Goal: Transaction & Acquisition: Obtain resource

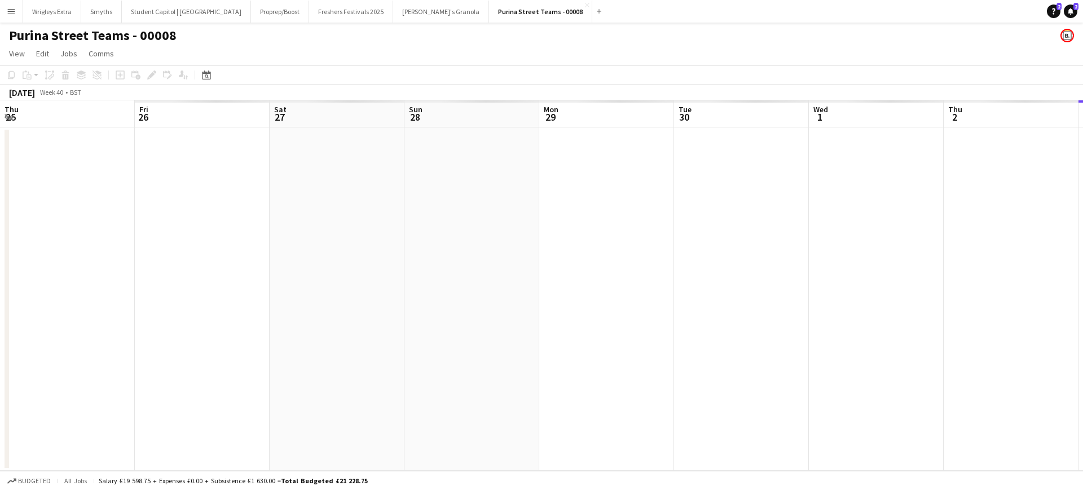
click at [810, 235] on app-calendar-viewport "Thu 25 Fri 26 Sat 27 Sun 28 Mon 29 Tue 30 Wed 1 Thu 2 Fri 3 Sat 4 Sun 5 Mon 6 T…" at bounding box center [541, 285] width 1083 height 370
drag, startPoint x: 334, startPoint y: 228, endPoint x: 561, endPoint y: 245, distance: 227.3
click at [561, 245] on app-calendar-viewport "Tue 23 Wed 24 Thu 25 Fri 26 Sat 27 Sun 28 Mon 29 Tue 30 Wed 1 Thu 2 Fri 3 Sat 4…" at bounding box center [541, 285] width 1083 height 370
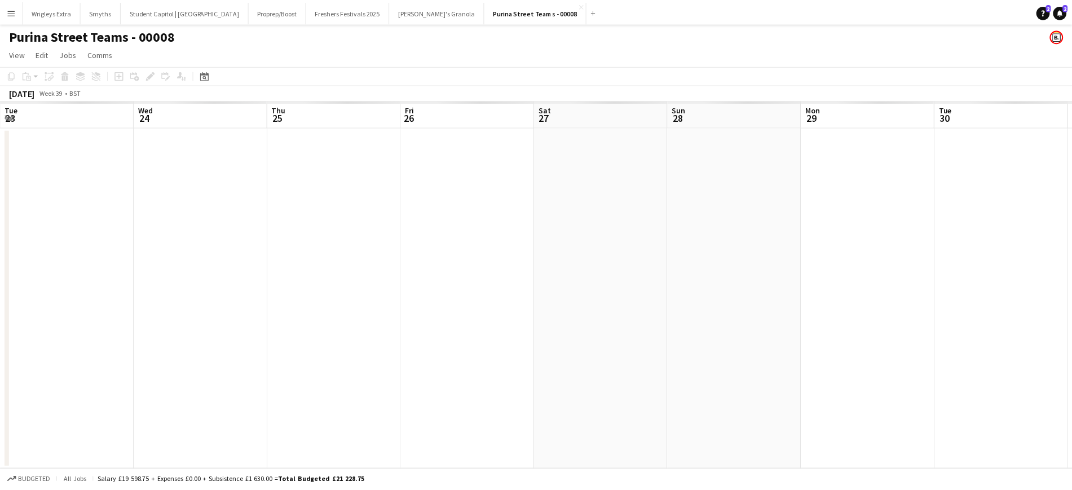
scroll to position [0, 312]
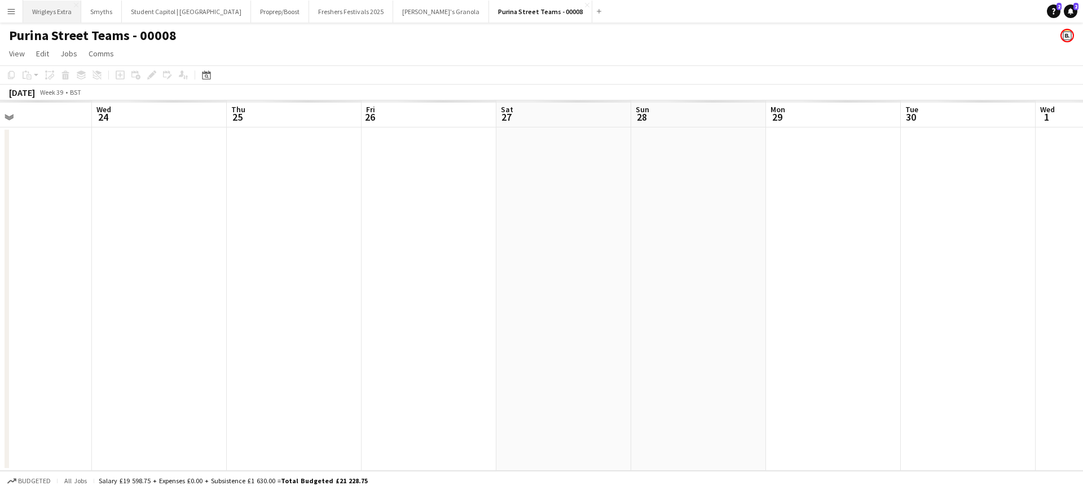
click at [53, 10] on button "Wrigleys Extra Close" at bounding box center [52, 12] width 58 height 22
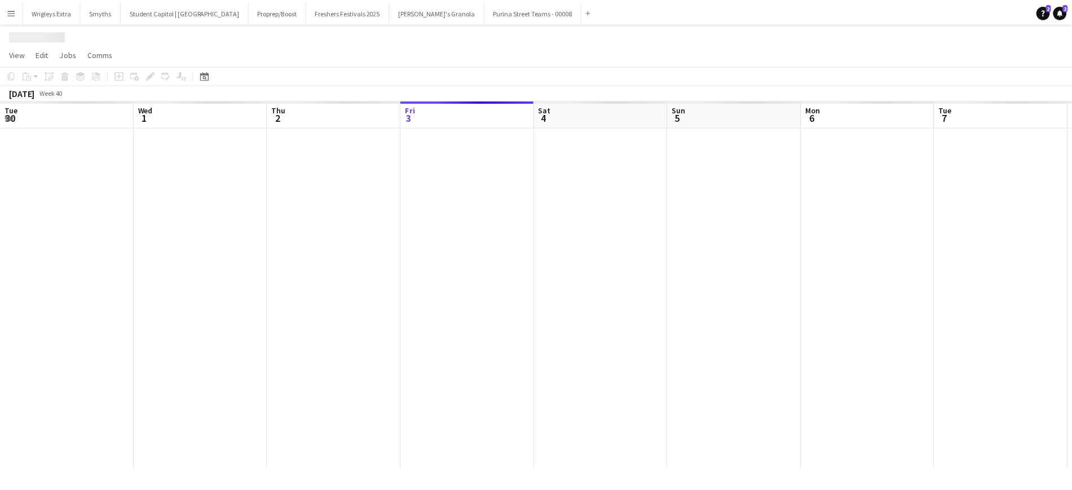
scroll to position [0, 269]
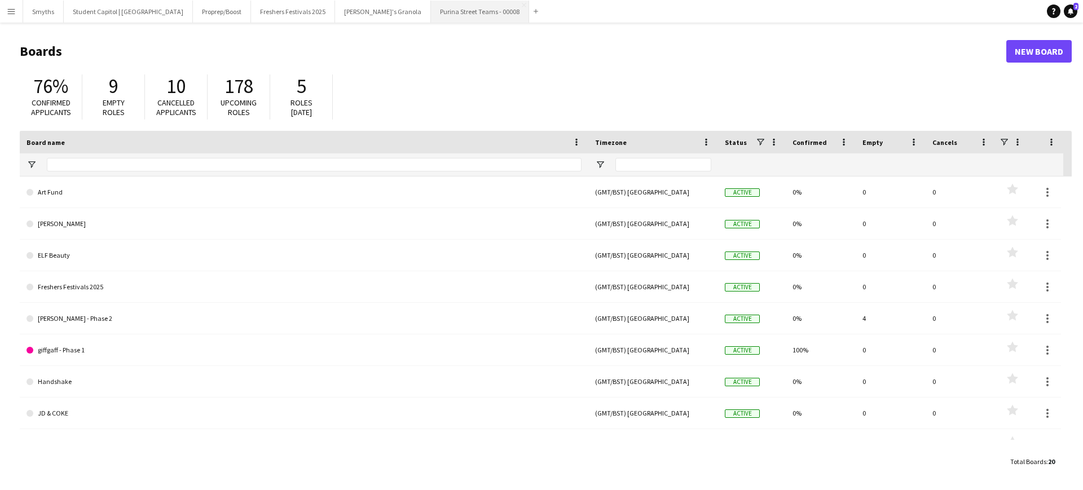
click at [431, 8] on button "Purina Street Teams - 00008 Close" at bounding box center [480, 12] width 98 height 22
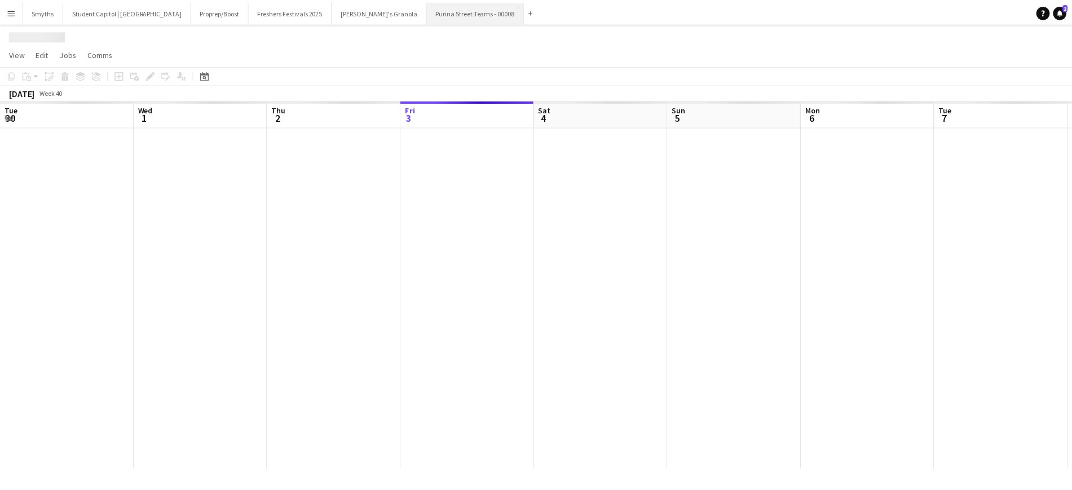
scroll to position [0, 269]
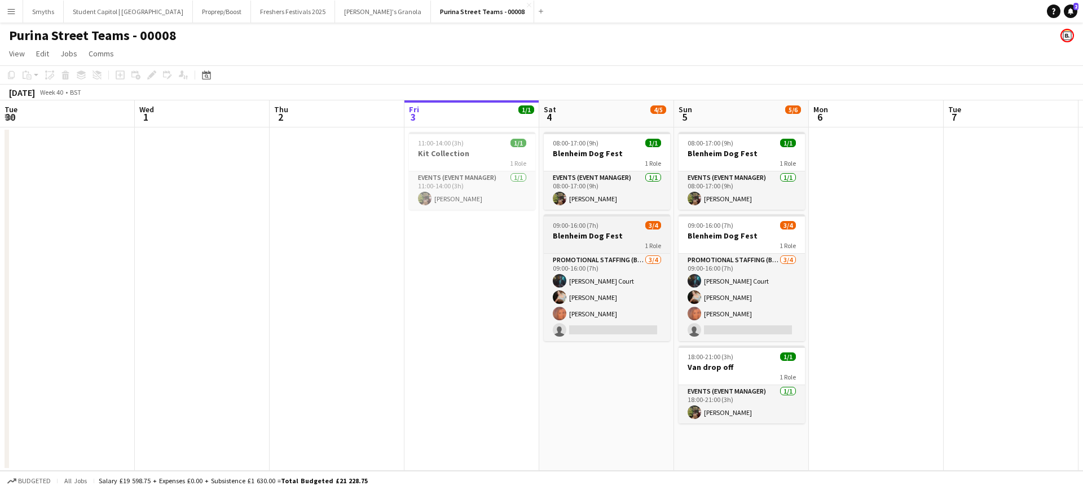
click at [634, 238] on h3 "Blenheim Dog Fest" at bounding box center [607, 236] width 126 height 10
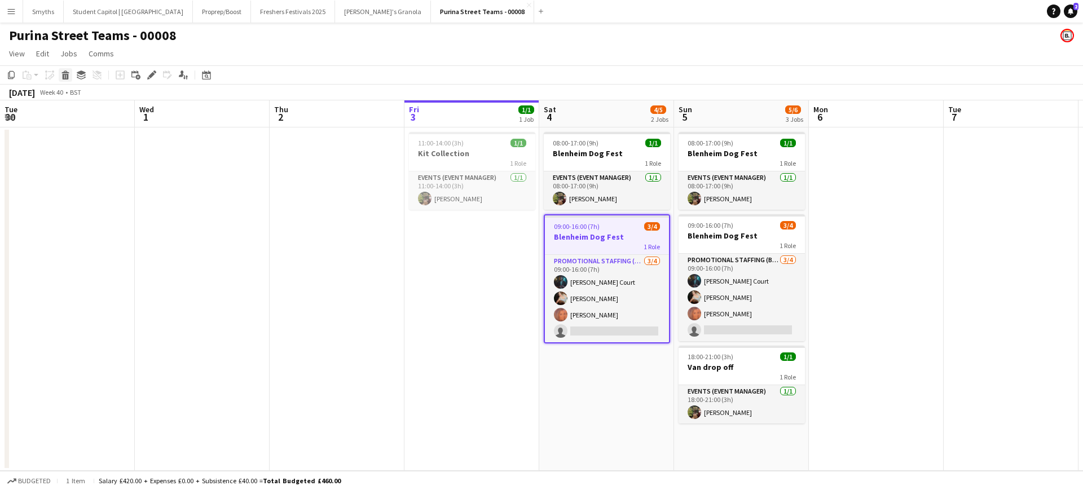
click at [63, 74] on icon at bounding box center [66, 77] width 6 height 6
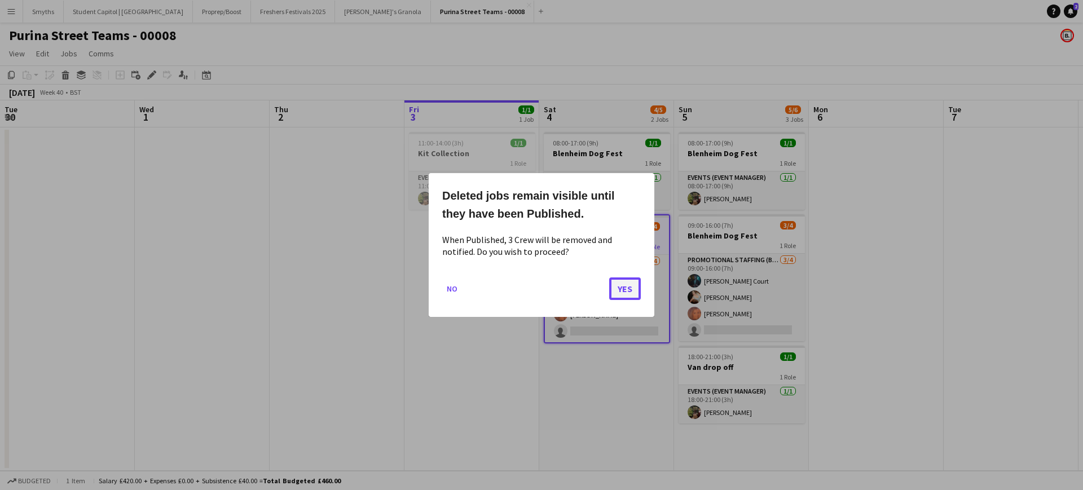
click at [637, 283] on button "Yes" at bounding box center [625, 288] width 32 height 23
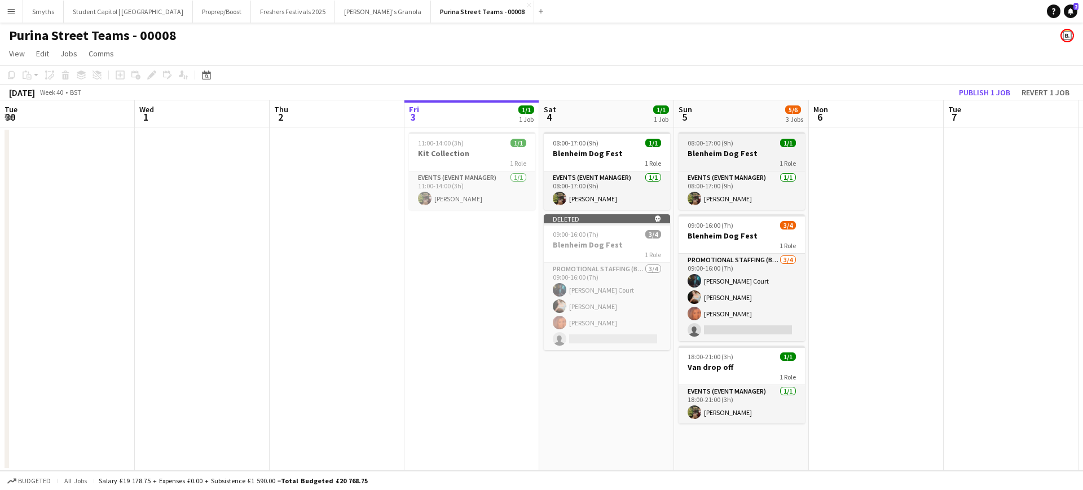
click at [708, 153] on h3 "Blenheim Dog Fest" at bounding box center [741, 153] width 126 height 10
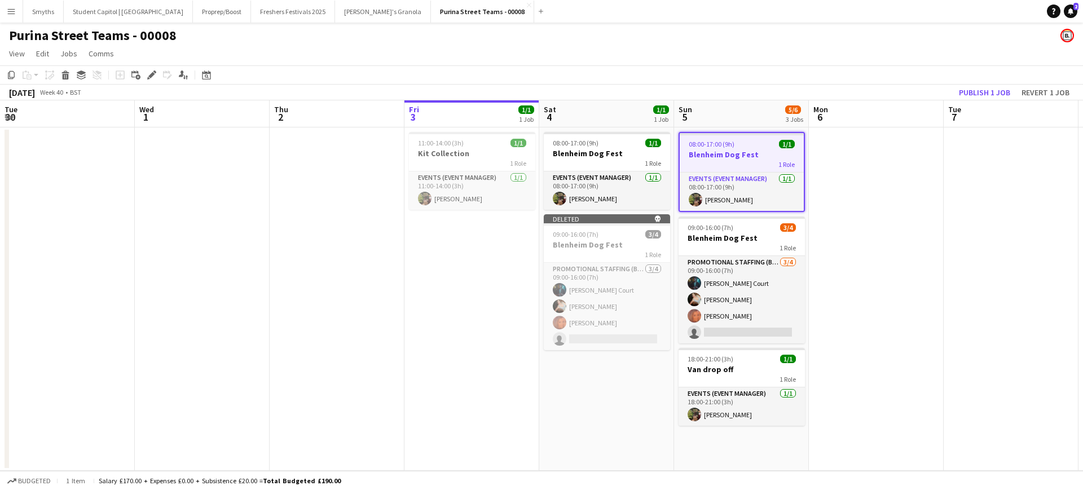
click at [64, 67] on app-toolbar "Copy Paste Paste Ctrl+V Paste with crew Ctrl+Shift+V Paste linked Job [GEOGRAPH…" at bounding box center [541, 74] width 1083 height 19
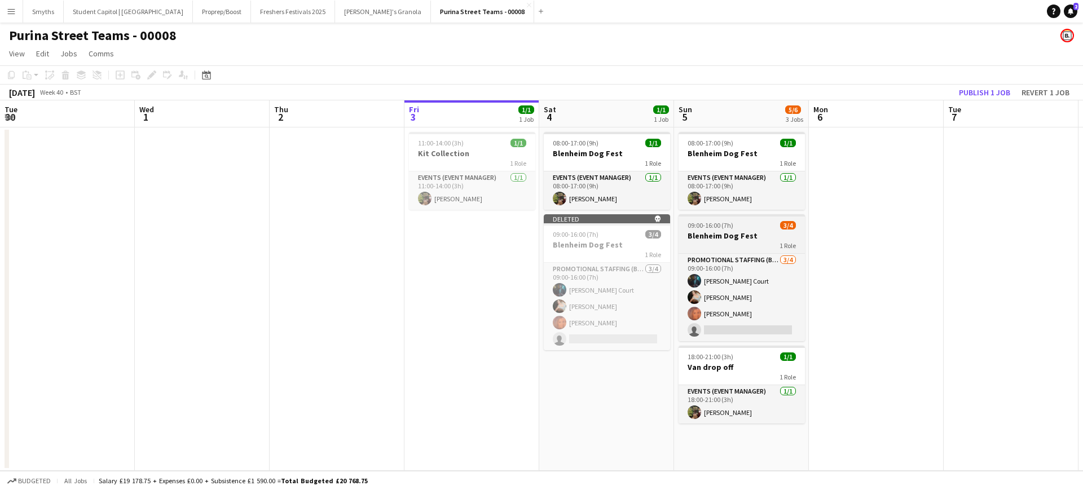
click at [713, 229] on span "09:00-16:00 (7h)" at bounding box center [710, 225] width 46 height 8
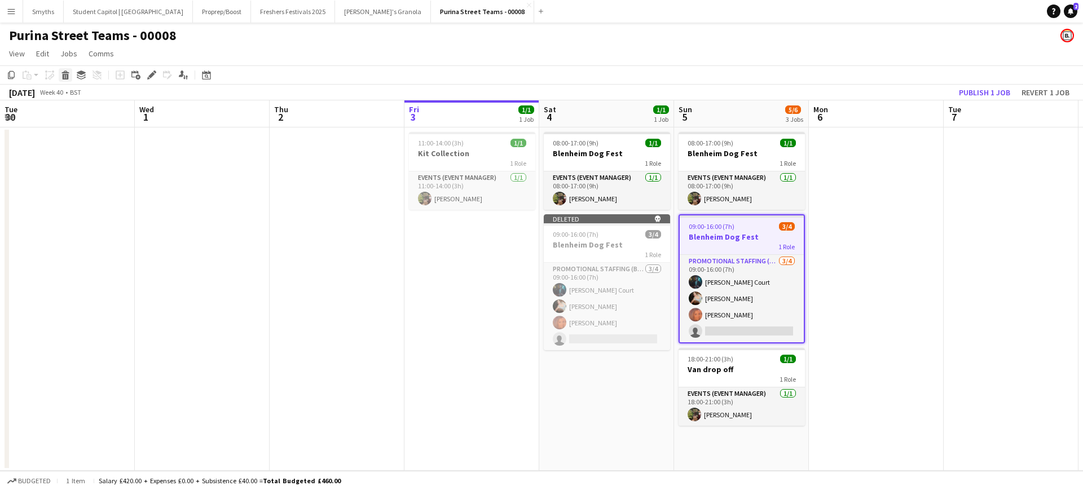
click at [69, 78] on icon "Delete" at bounding box center [65, 74] width 9 height 9
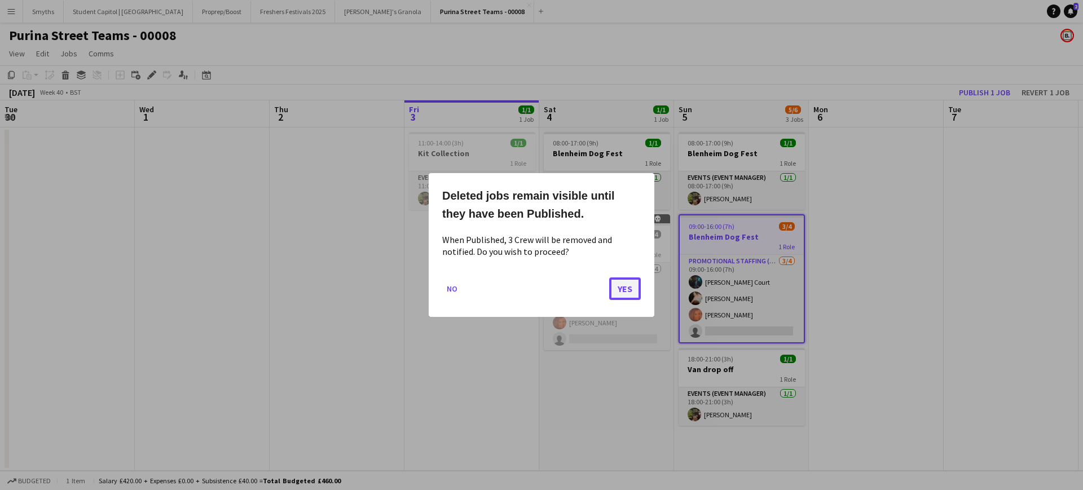
drag, startPoint x: 636, startPoint y: 288, endPoint x: 619, endPoint y: 284, distance: 17.4
click at [619, 284] on button "Yes" at bounding box center [625, 288] width 32 height 23
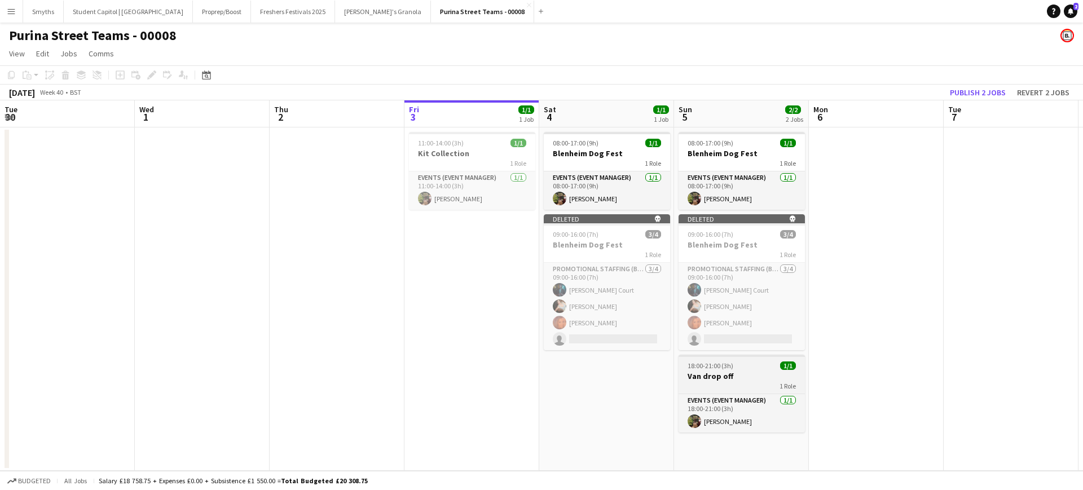
click at [743, 372] on h3 "Van drop off" at bounding box center [741, 376] width 126 height 10
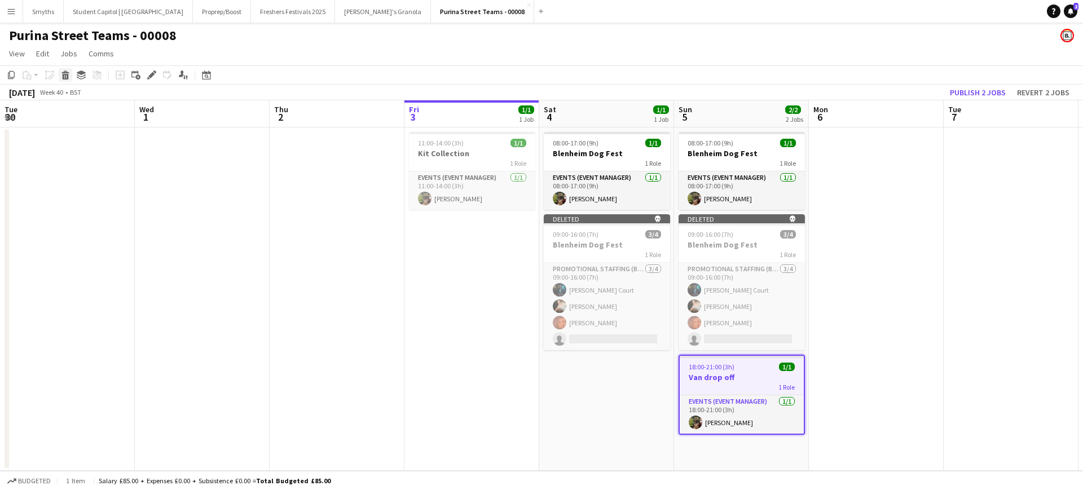
click at [67, 79] on icon at bounding box center [66, 77] width 6 height 6
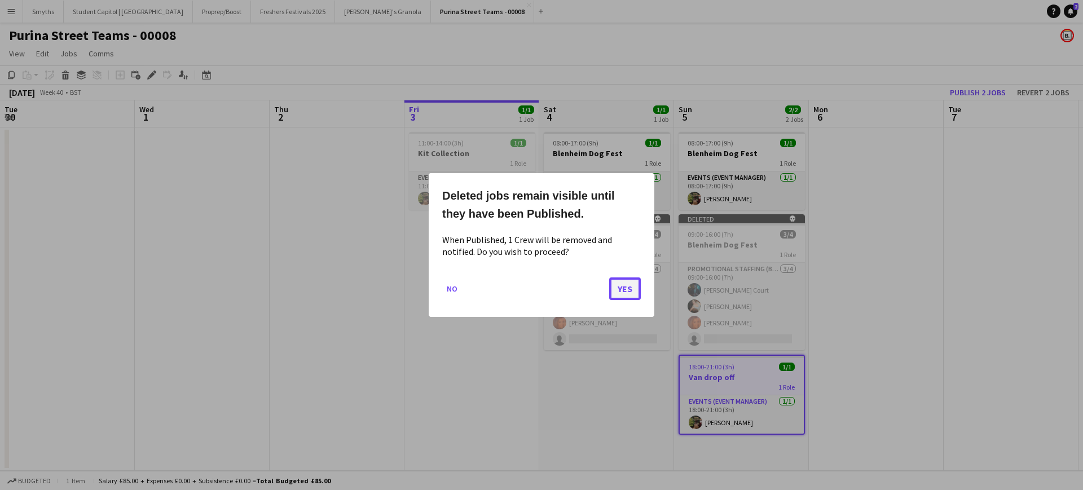
click at [626, 286] on button "Yes" at bounding box center [625, 288] width 32 height 23
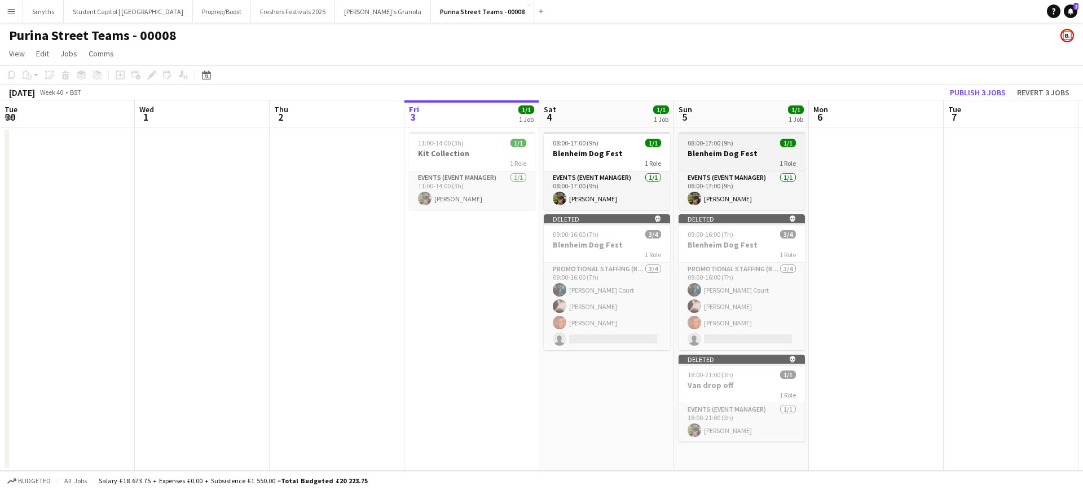
click at [746, 160] on div "1 Role" at bounding box center [741, 162] width 126 height 9
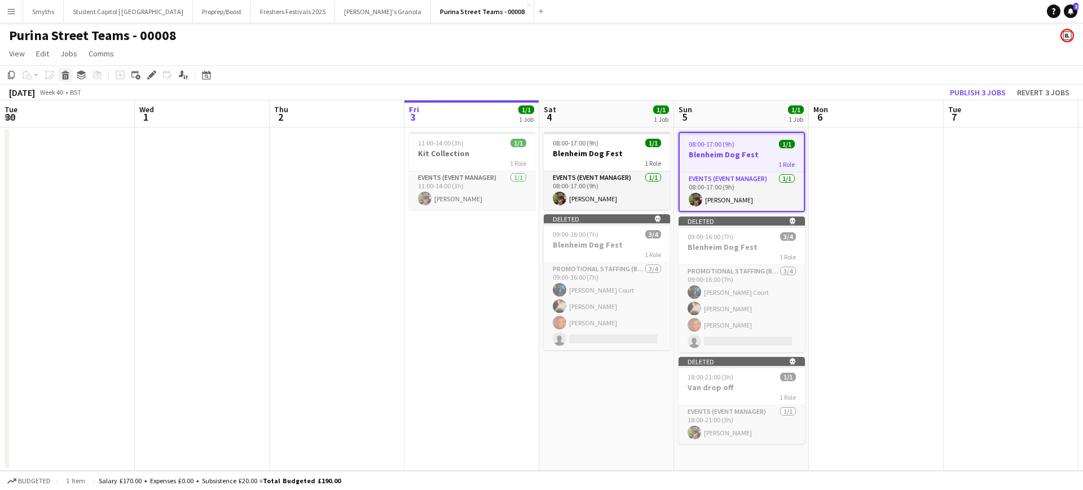
click at [62, 70] on icon "Delete" at bounding box center [65, 74] width 9 height 9
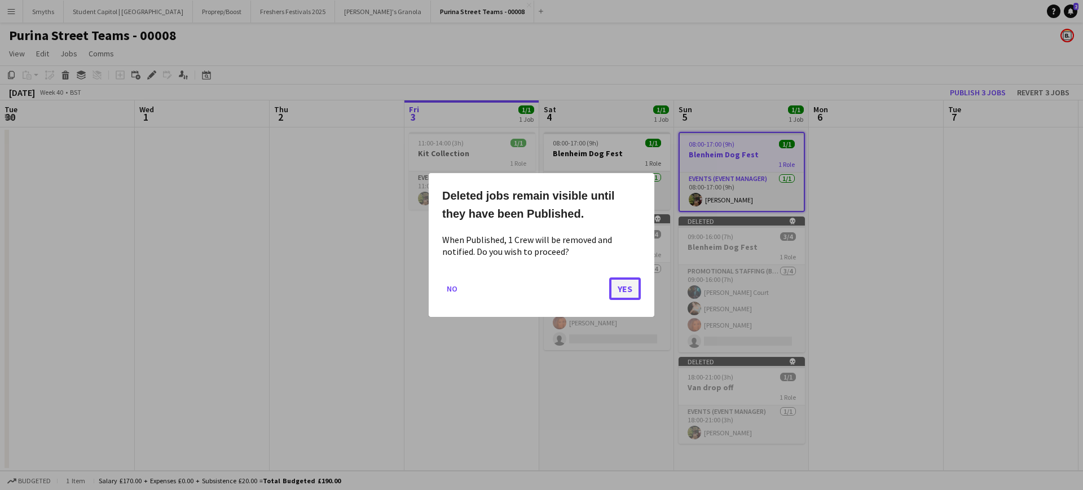
click at [636, 290] on button "Yes" at bounding box center [625, 288] width 32 height 23
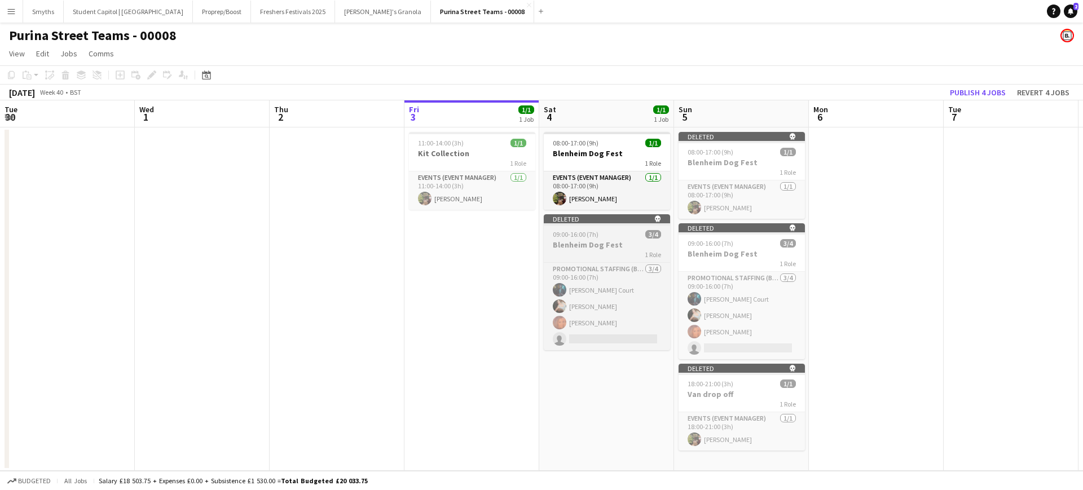
click at [626, 255] on div "1 Role" at bounding box center [607, 254] width 126 height 9
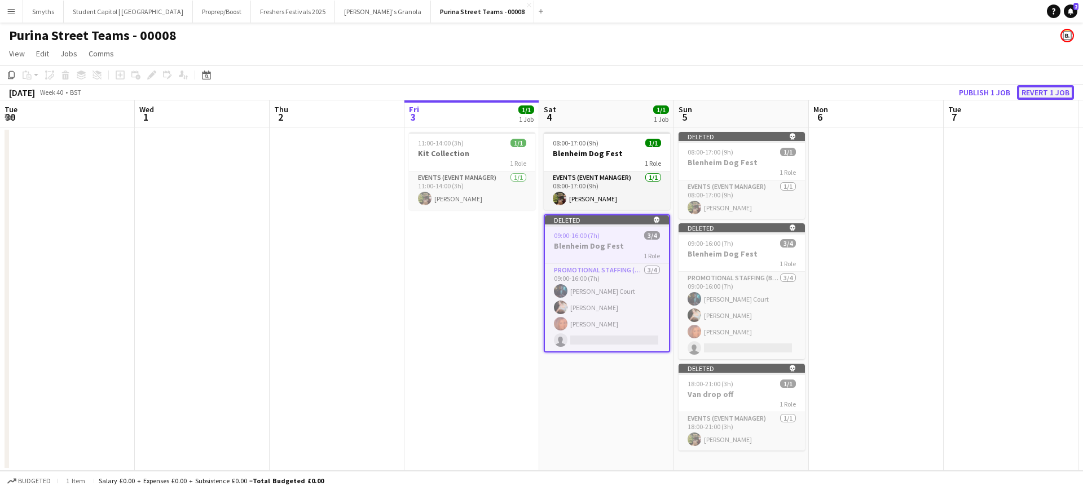
click at [1052, 94] on button "Revert 1 job" at bounding box center [1045, 92] width 57 height 15
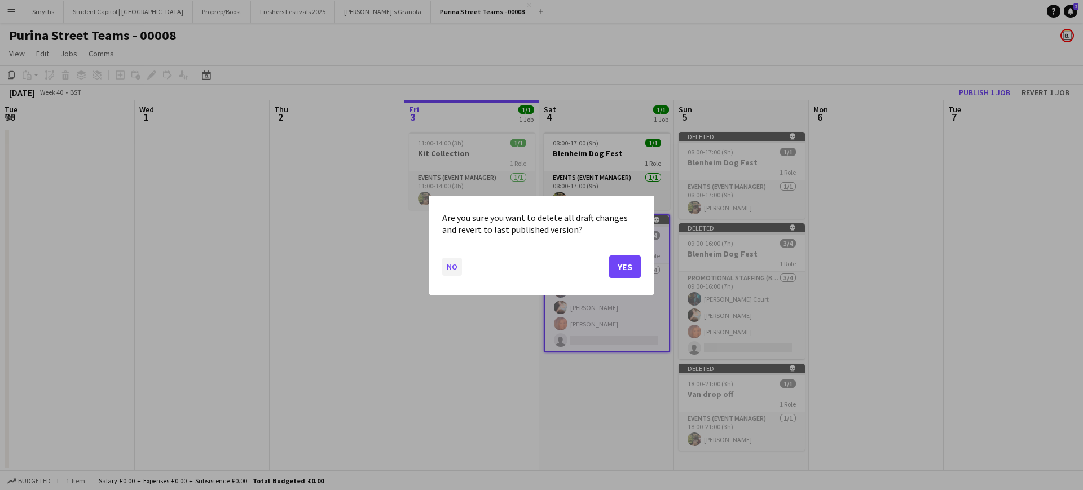
click at [448, 267] on button "No" at bounding box center [452, 266] width 20 height 18
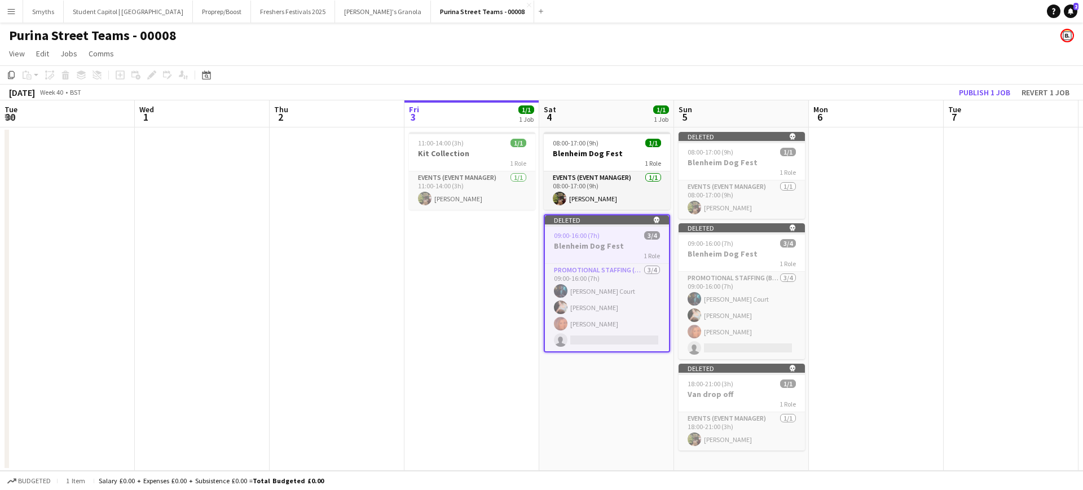
click at [448, 267] on app-date-cell "11:00-14:00 (3h) 1/1 Kit Collection 1 Role Events (Event Manager) [DATE] 11:00-…" at bounding box center [471, 298] width 135 height 343
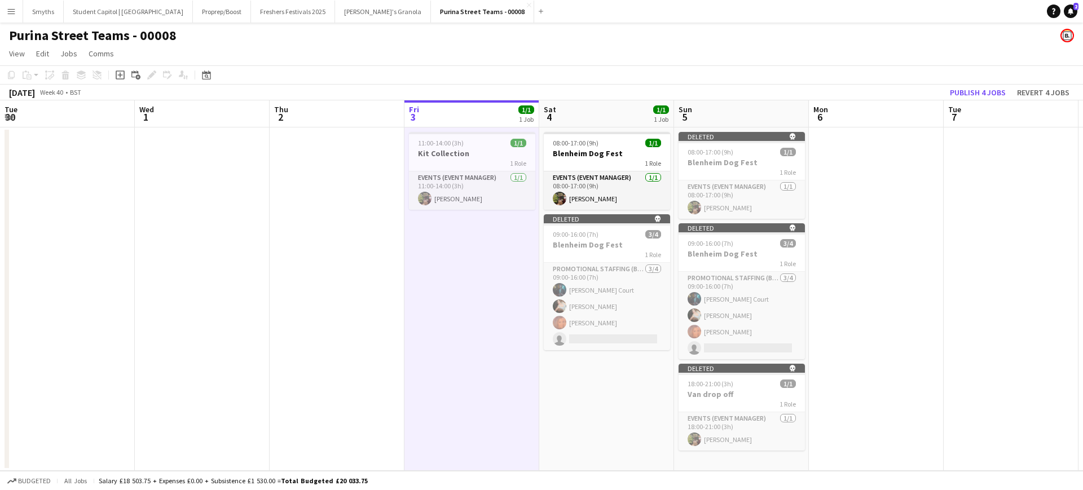
click at [8, 14] on app-icon "Menu" at bounding box center [11, 11] width 9 height 9
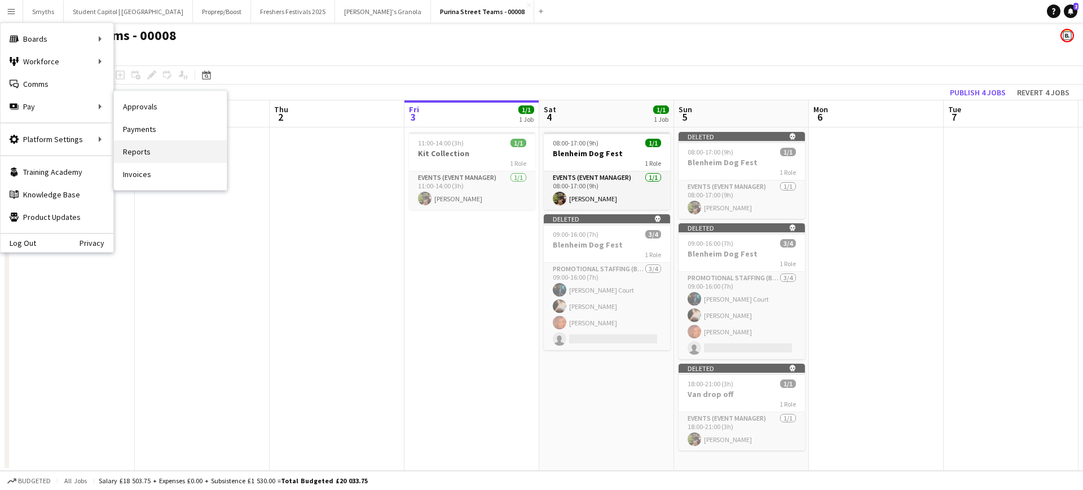
click at [169, 154] on link "Reports" at bounding box center [170, 151] width 113 height 23
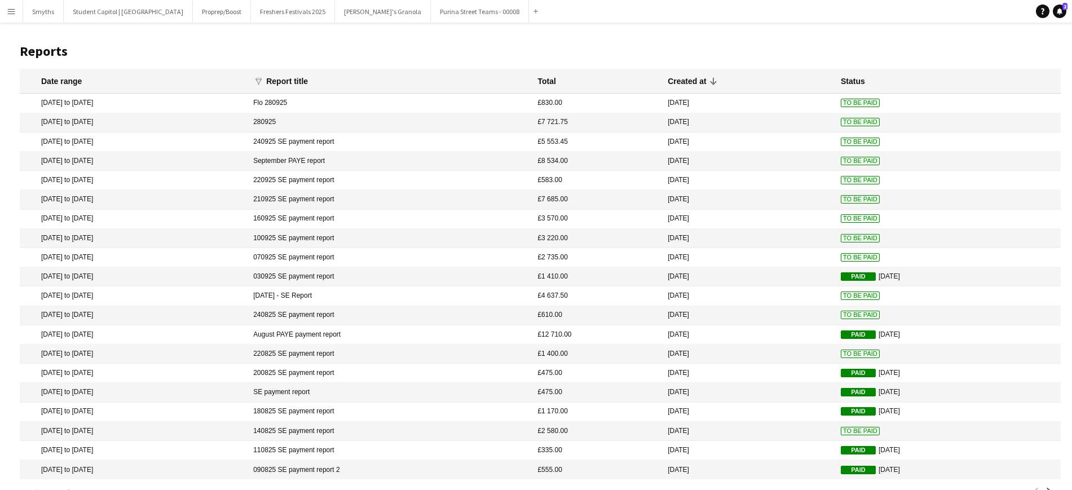
click at [15, 13] on app-icon "Menu" at bounding box center [11, 11] width 9 height 9
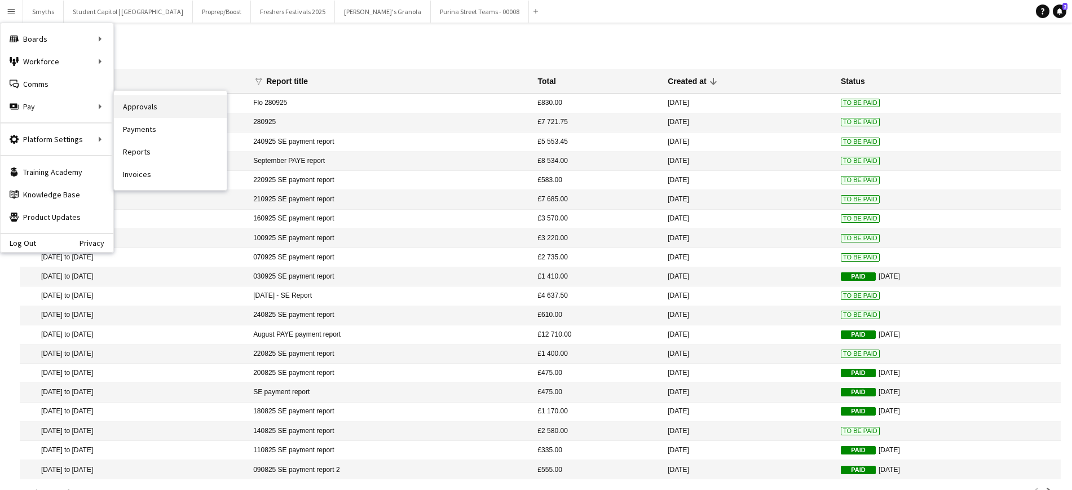
click at [149, 112] on link "Approvals" at bounding box center [170, 106] width 113 height 23
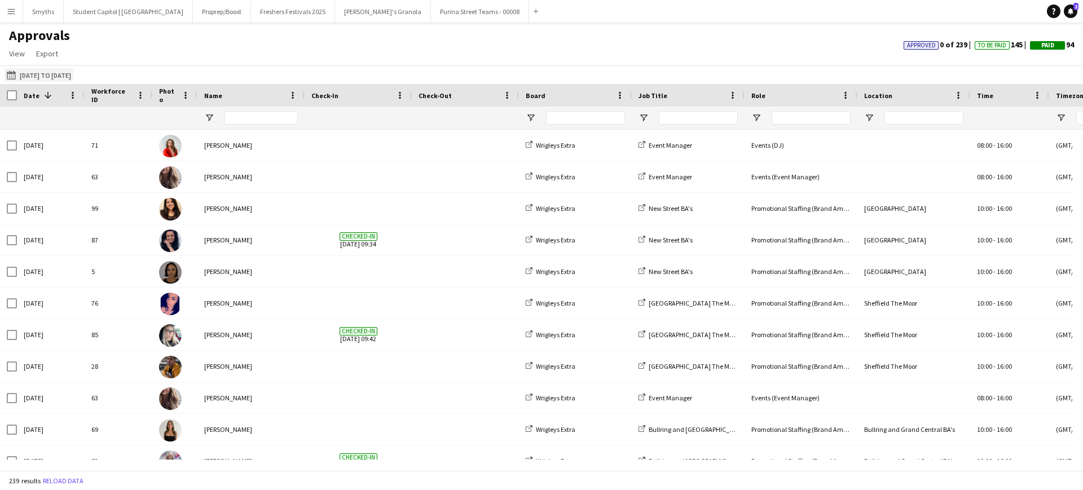
click at [15, 76] on app-icon "[DATE] to [DATE]" at bounding box center [13, 74] width 13 height 9
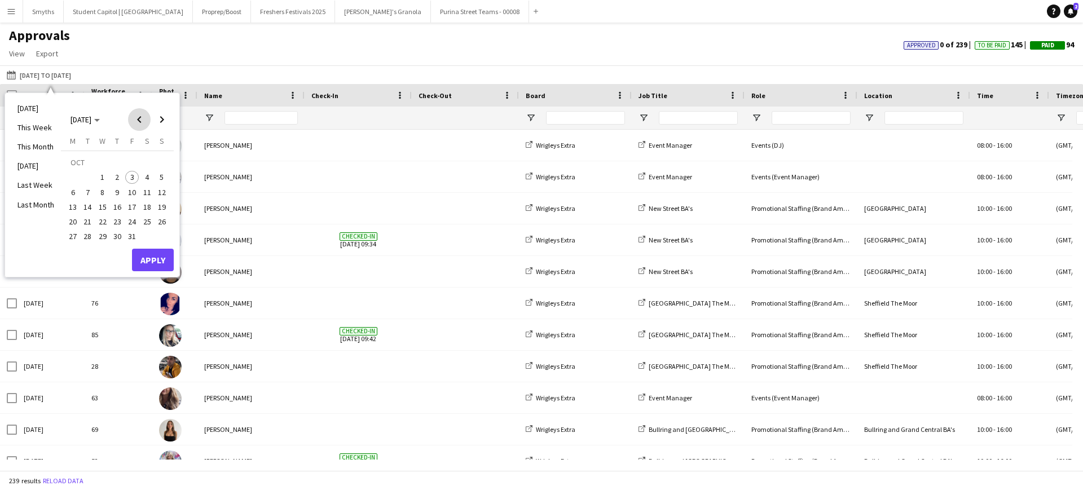
click at [138, 122] on span "Previous month" at bounding box center [139, 119] width 23 height 23
click at [74, 175] on span "1" at bounding box center [73, 178] width 14 height 14
click at [159, 118] on span "Next month" at bounding box center [162, 119] width 23 height 23
click at [134, 178] on span "3" at bounding box center [132, 178] width 14 height 14
click at [149, 264] on button "Apply" at bounding box center [153, 260] width 42 height 23
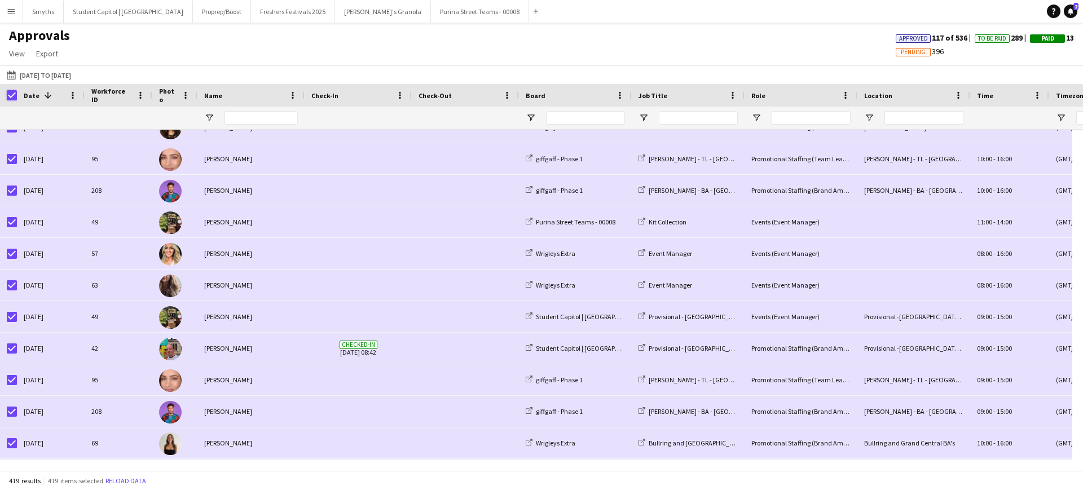
scroll to position [131, 0]
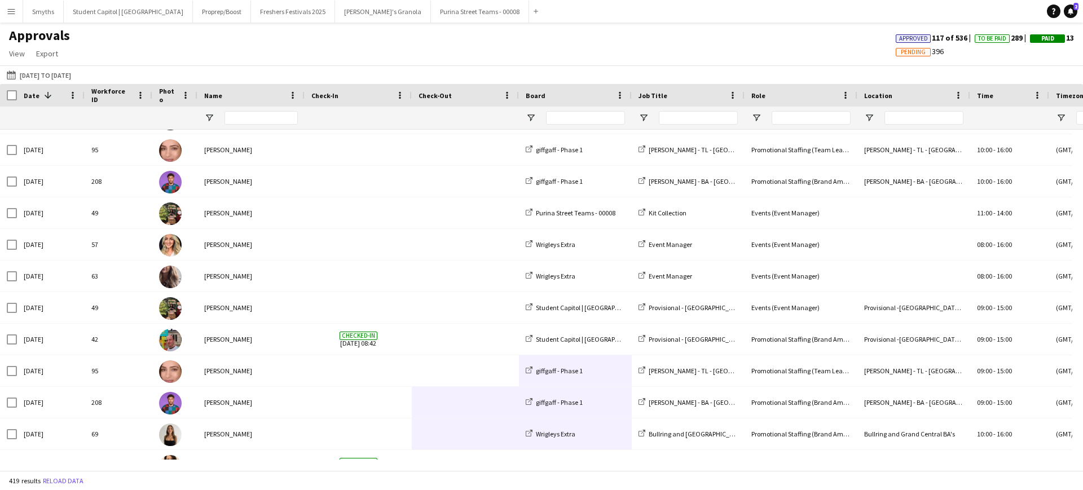
drag, startPoint x: 423, startPoint y: 457, endPoint x: 586, endPoint y: 448, distance: 163.2
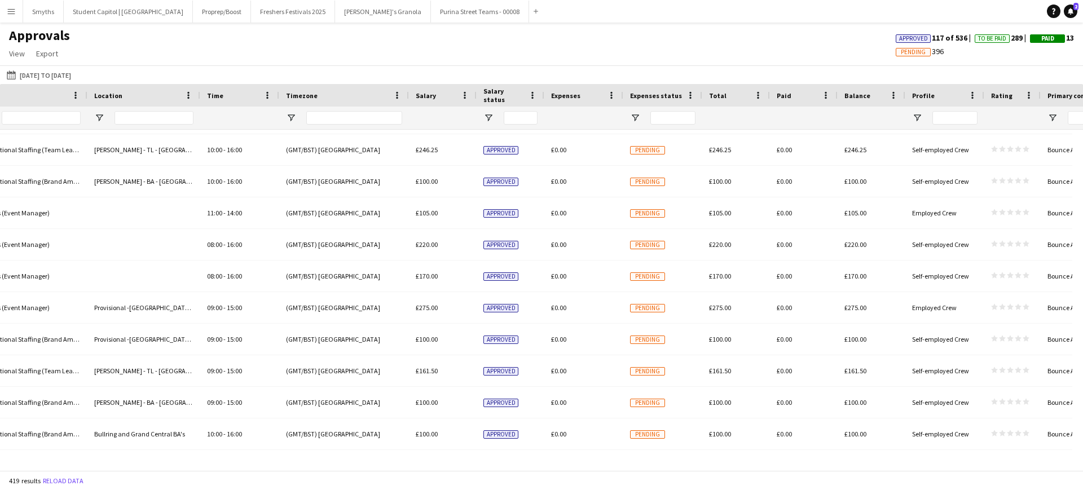
click at [951, 96] on div "Profile" at bounding box center [938, 95] width 52 height 17
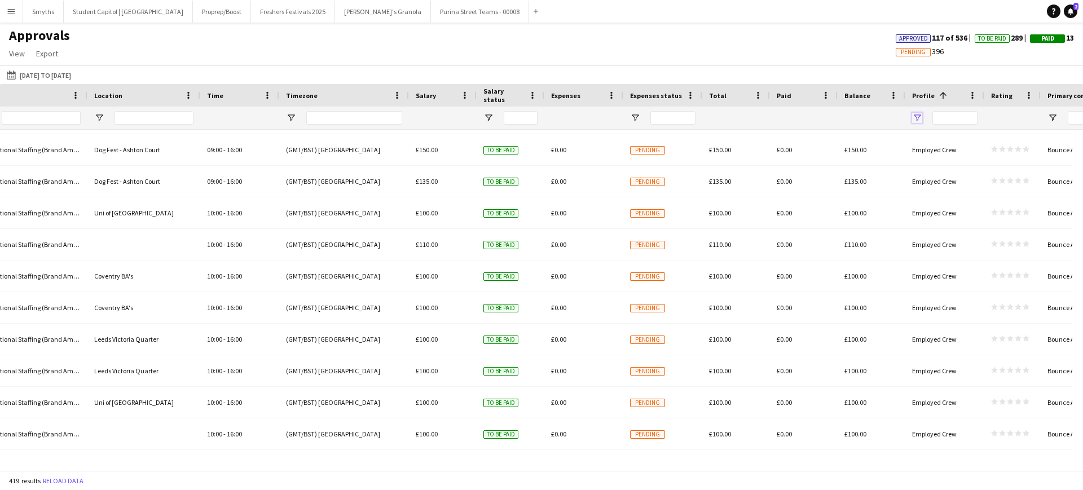
click at [913, 117] on span "Open Filter Menu" at bounding box center [917, 118] width 10 height 10
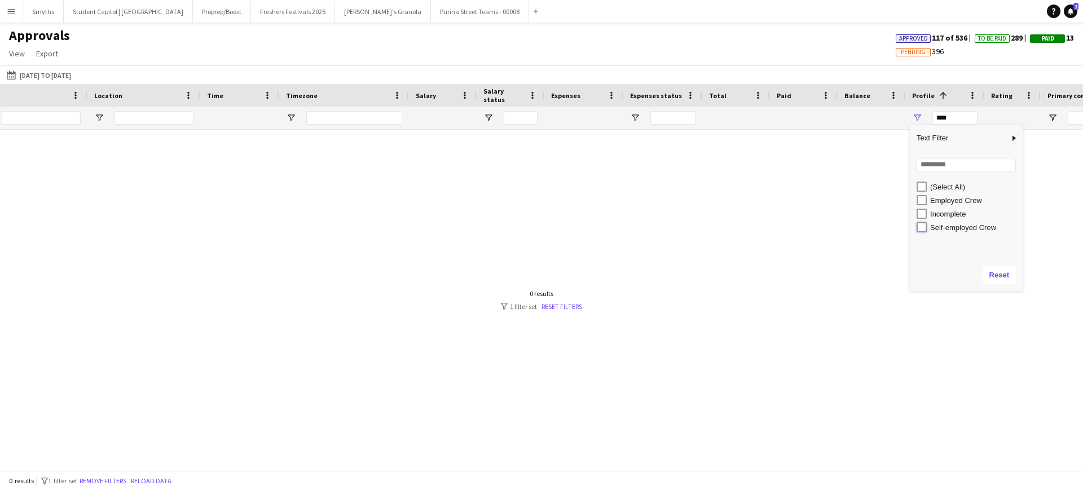
type input "**********"
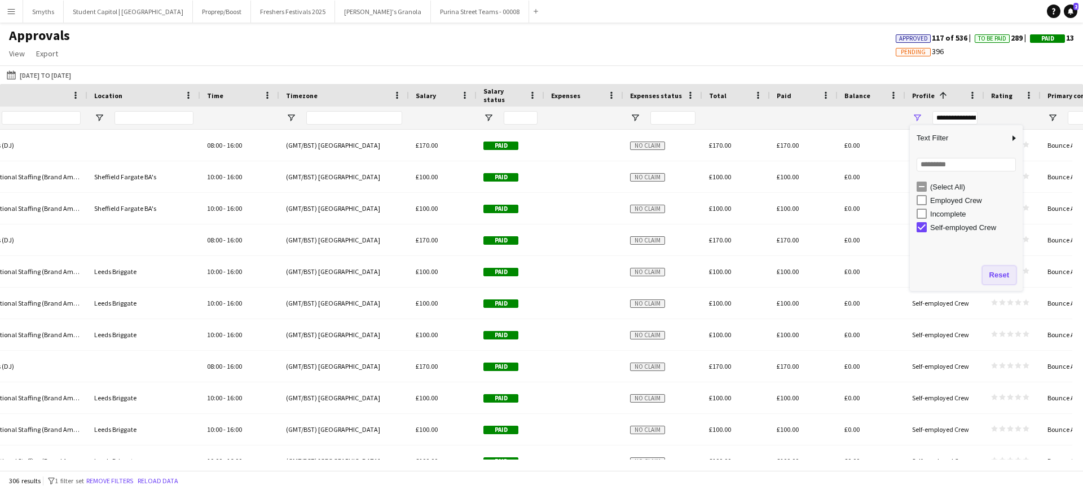
click at [992, 273] on button "Reset" at bounding box center [998, 275] width 33 height 18
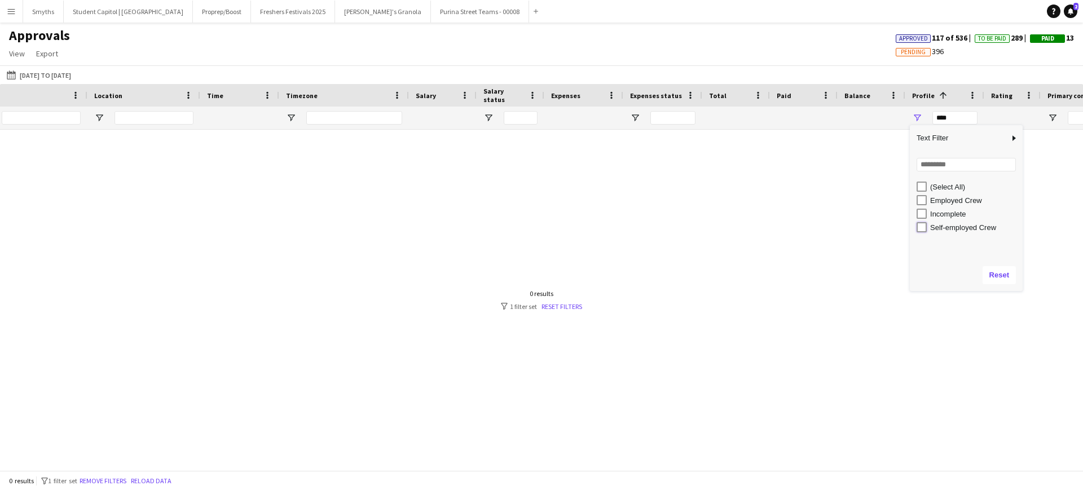
type input "**********"
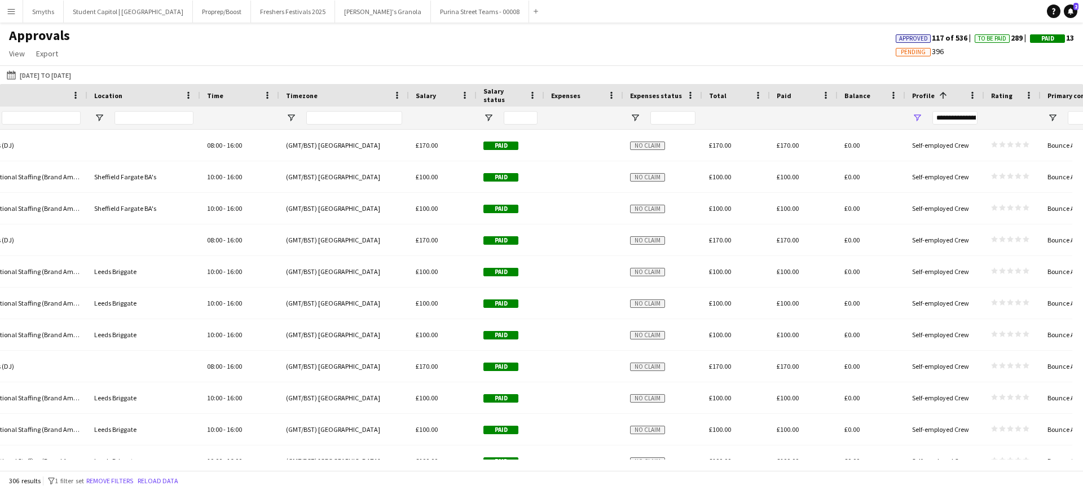
click at [807, 63] on div "Approvals View Customise view Customise filters Reset Filters Reset View Reset …" at bounding box center [541, 46] width 1083 height 38
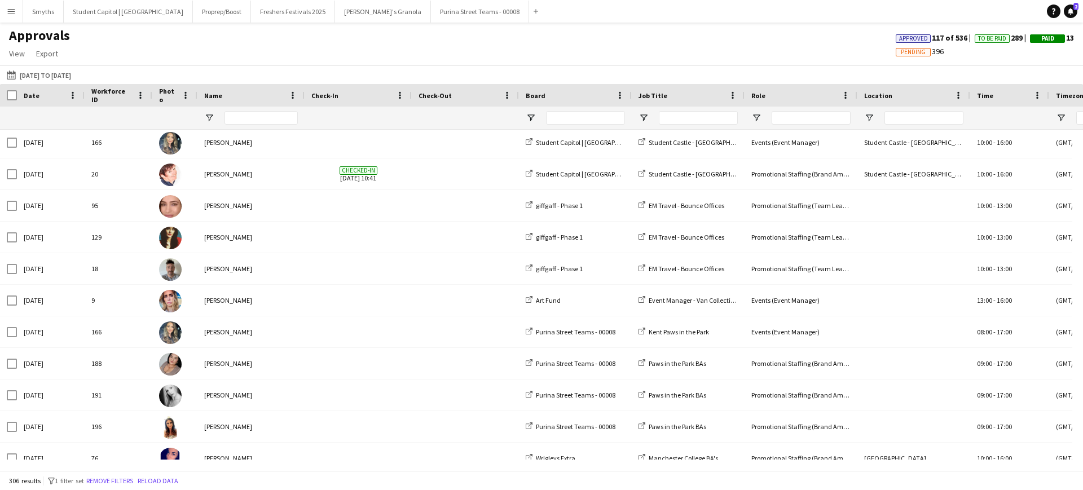
scroll to position [4040, 0]
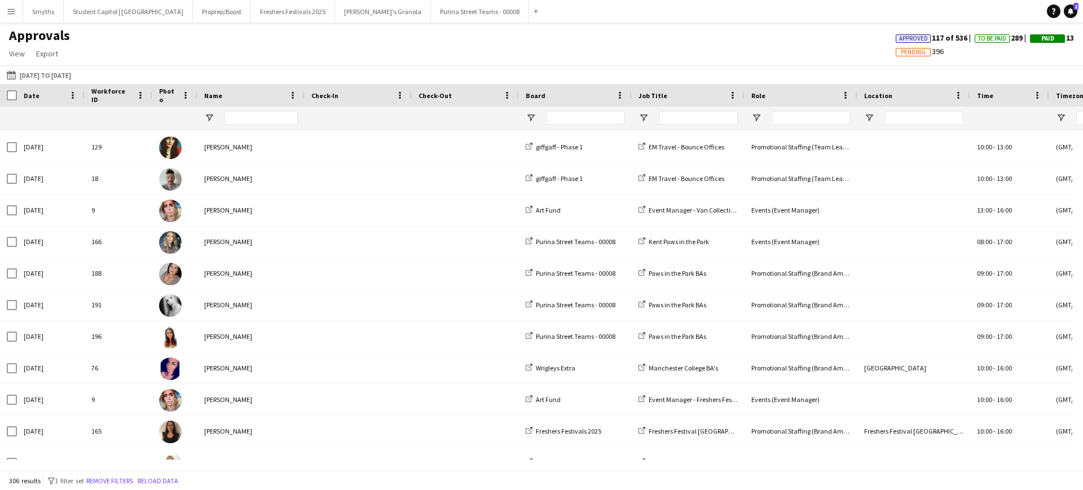
click at [52, 96] on div "Date" at bounding box center [44, 95] width 41 height 17
click at [51, 96] on div "Date 1" at bounding box center [44, 95] width 41 height 17
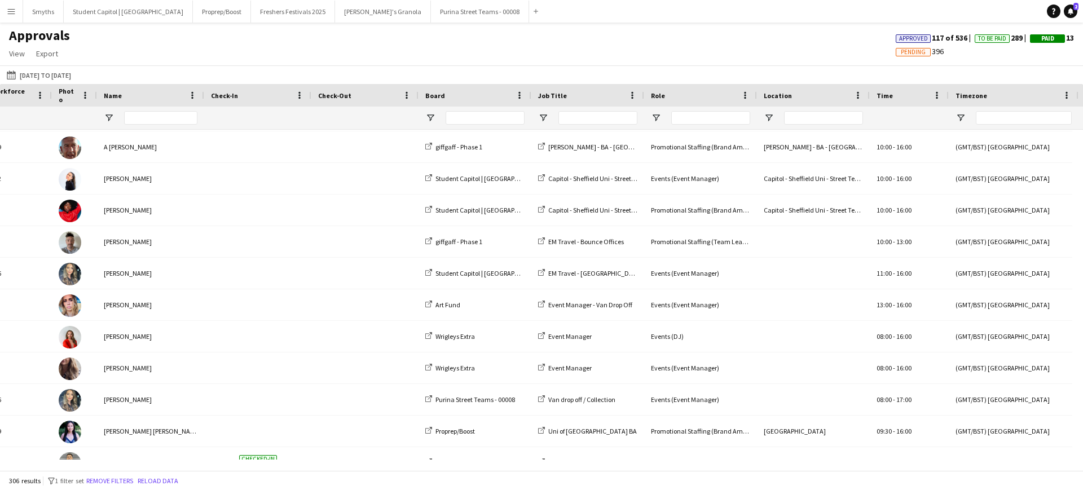
scroll to position [0, 158]
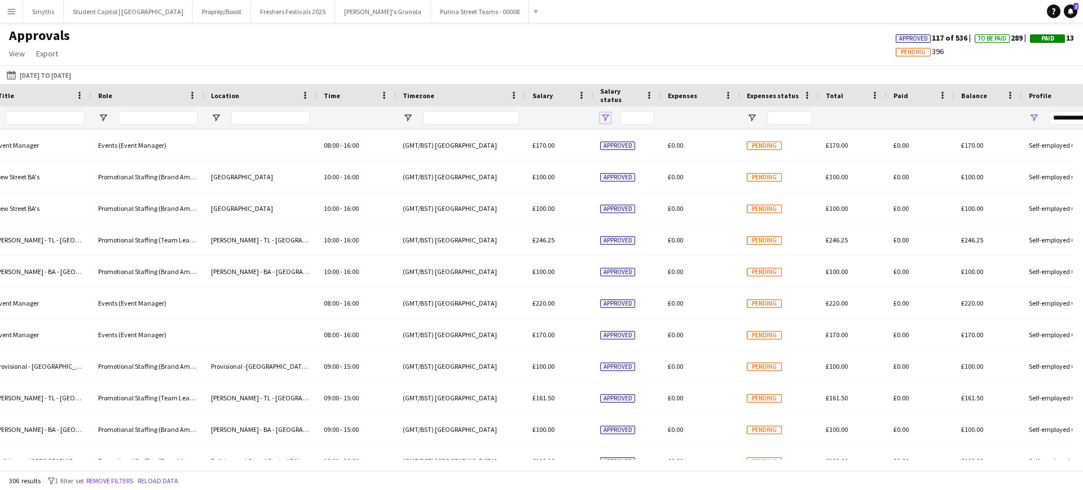
click at [608, 116] on span "Open Filter Menu" at bounding box center [605, 118] width 10 height 10
type input "***"
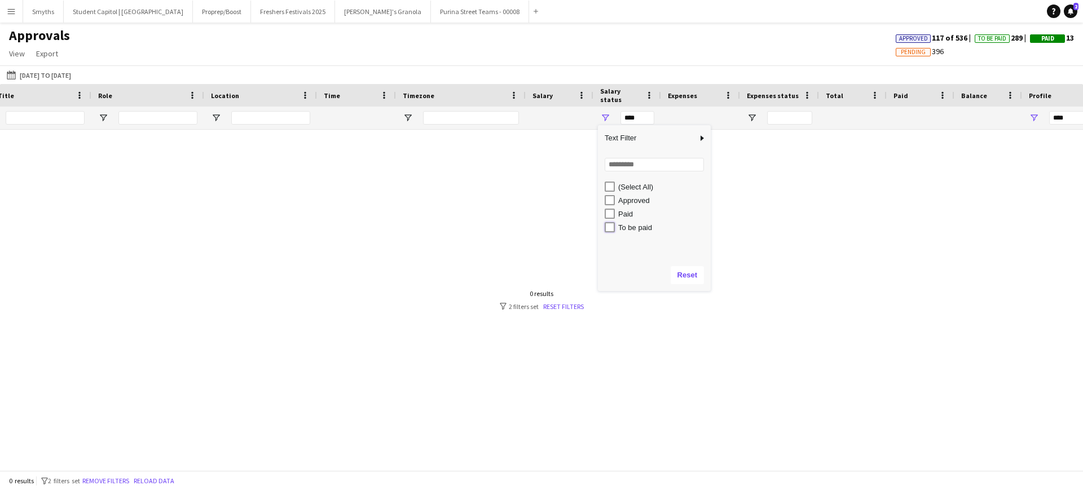
type input "**********"
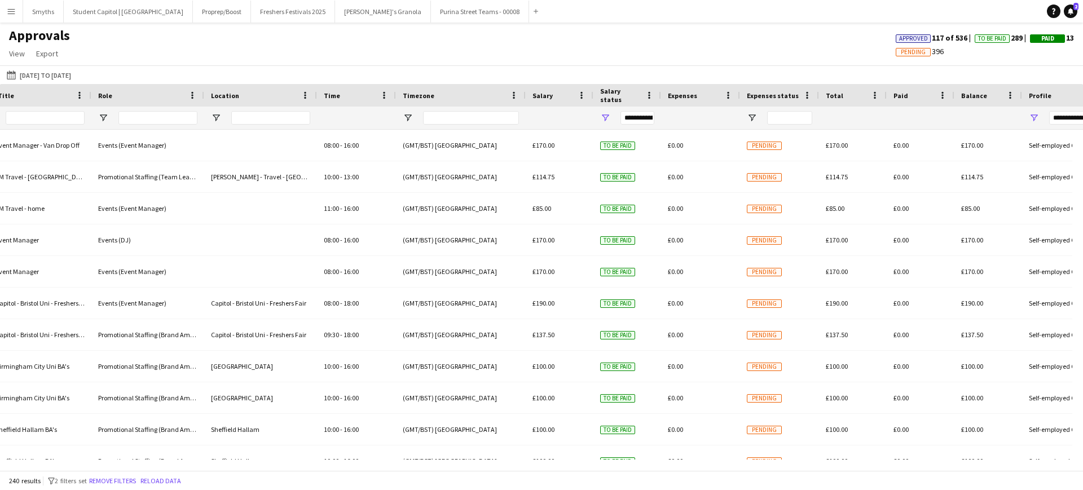
click at [738, 13] on app-navbar "Menu Boards Boards Boards All jobs Status Workforce Workforce My Workforce Recr…" at bounding box center [541, 11] width 1083 height 23
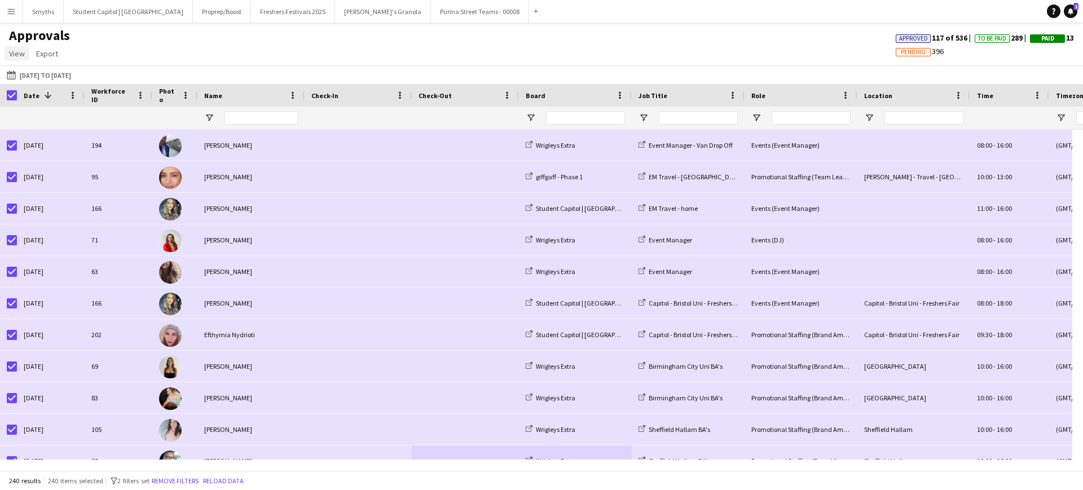
click at [21, 54] on span "View" at bounding box center [17, 53] width 16 height 10
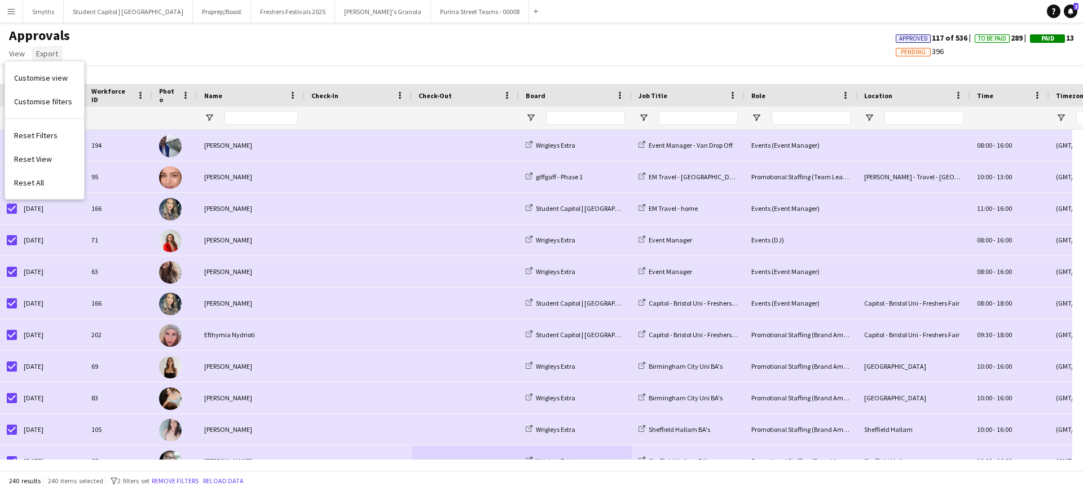
click at [55, 52] on span "Export" at bounding box center [47, 53] width 22 height 10
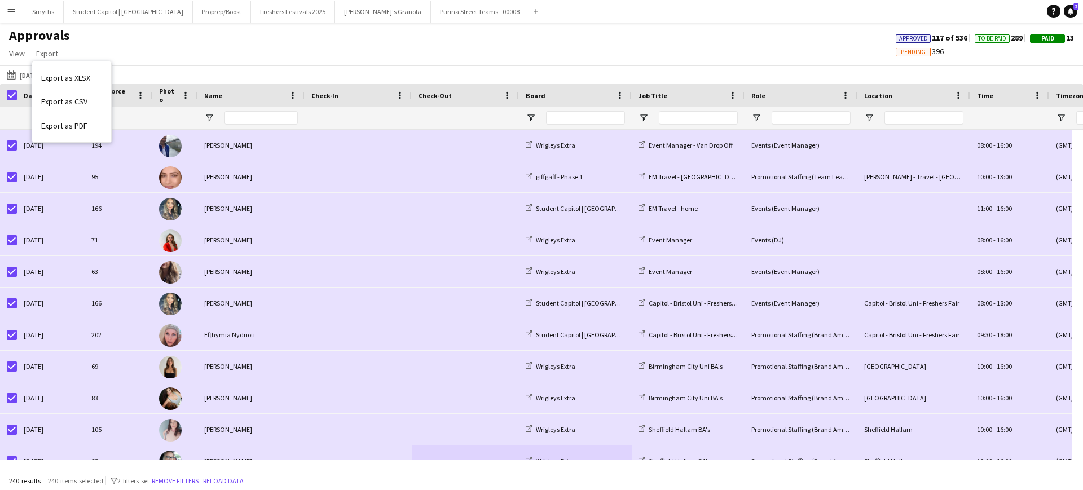
click at [191, 49] on div "Approvals View Customise view Customise filters Reset Filters Reset View Reset …" at bounding box center [541, 46] width 1083 height 38
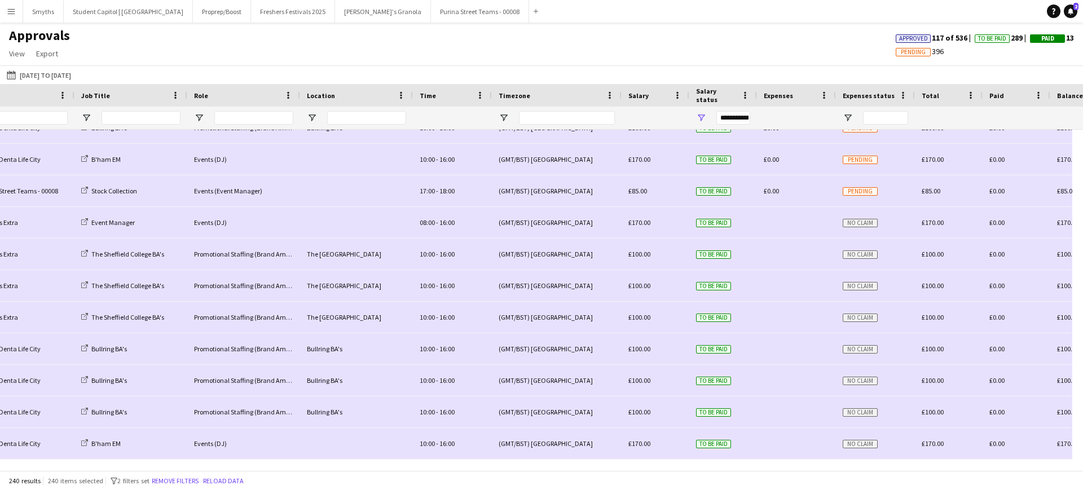
scroll to position [0, 322]
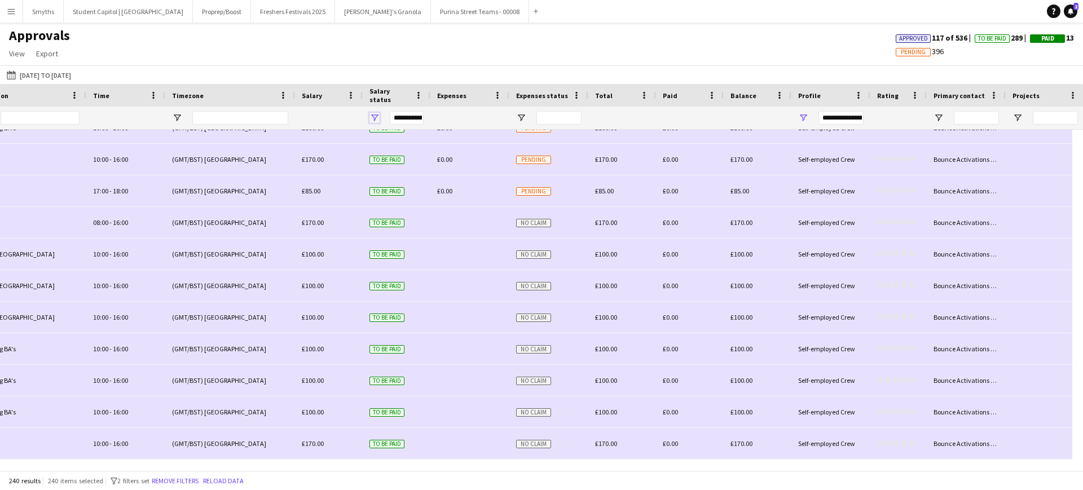
click at [372, 121] on span "Open Filter Menu" at bounding box center [374, 118] width 10 height 10
click at [560, 17] on app-navbar "Menu Boards Boards Boards All jobs Status Workforce Workforce My Workforce Recr…" at bounding box center [541, 11] width 1083 height 23
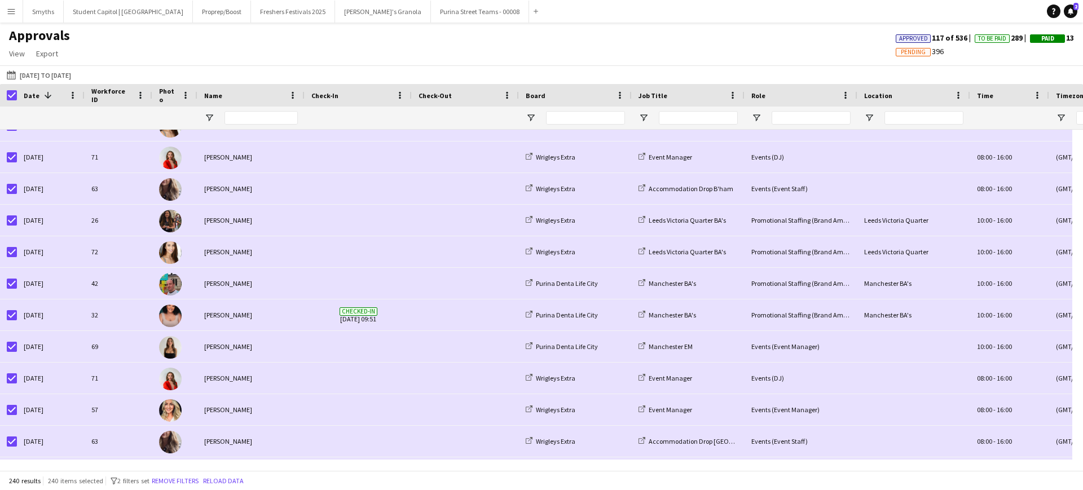
scroll to position [5875, 0]
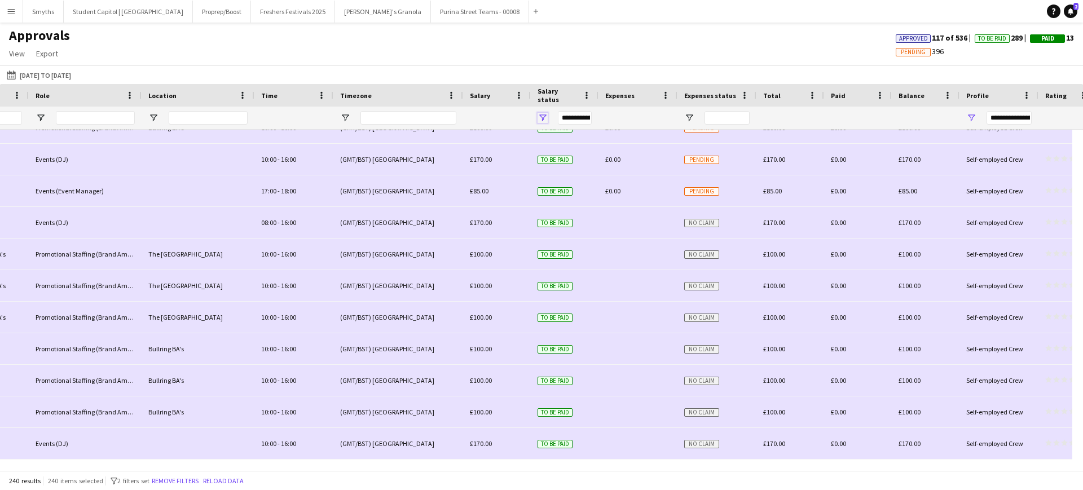
click at [544, 116] on span "Open Filter Menu" at bounding box center [542, 118] width 10 height 10
click at [13, 14] on app-icon "Menu" at bounding box center [11, 11] width 9 height 9
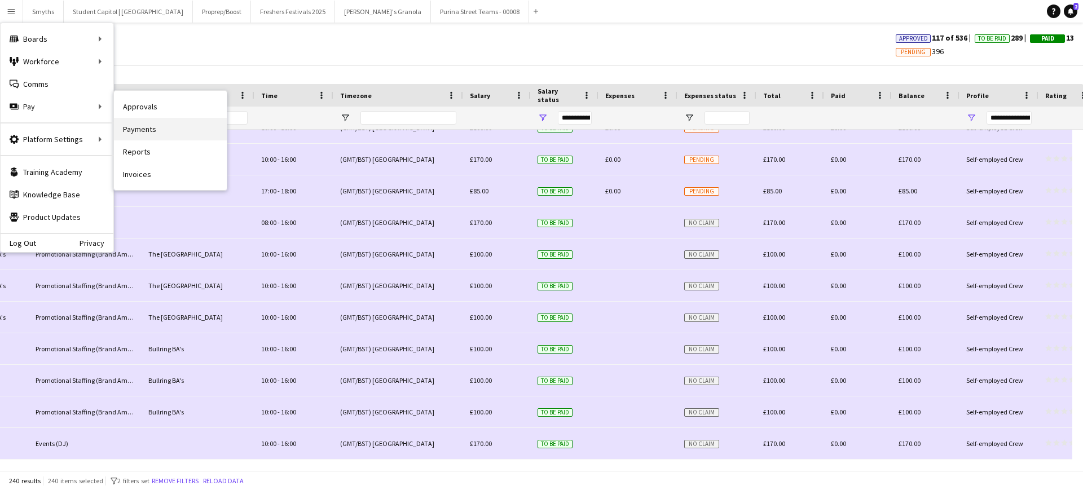
click at [154, 127] on link "Payments" at bounding box center [170, 129] width 113 height 23
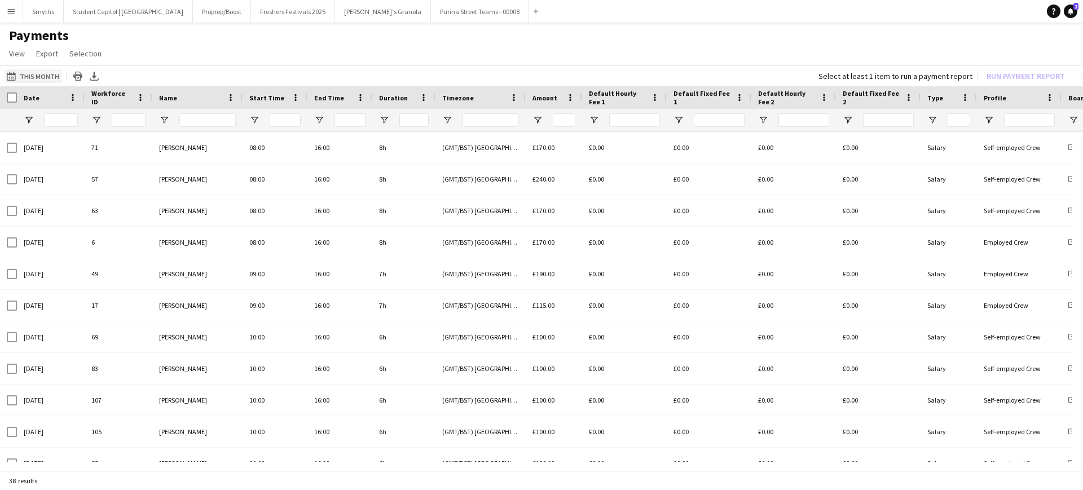
click at [17, 72] on app-icon "This Month" at bounding box center [13, 76] width 13 height 9
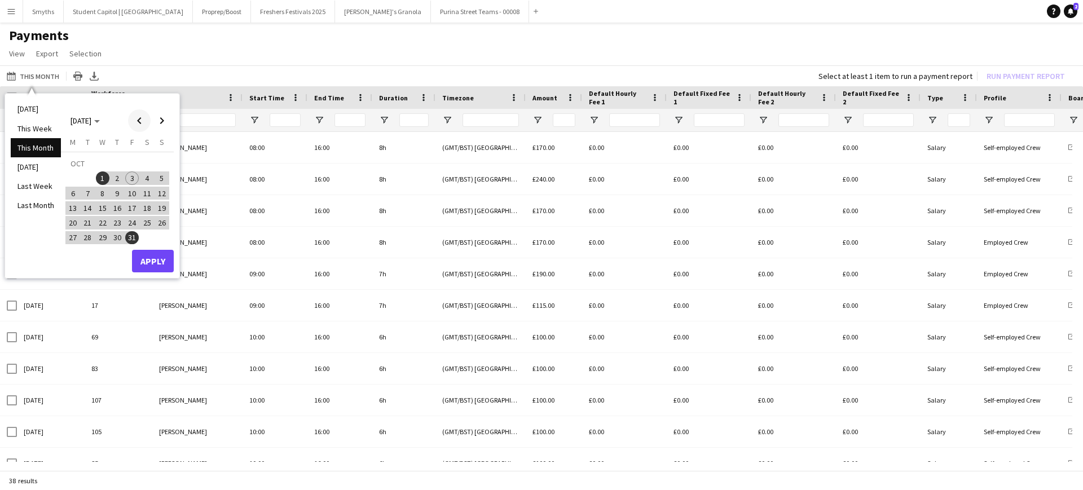
click at [141, 116] on span "Previous month" at bounding box center [139, 120] width 23 height 23
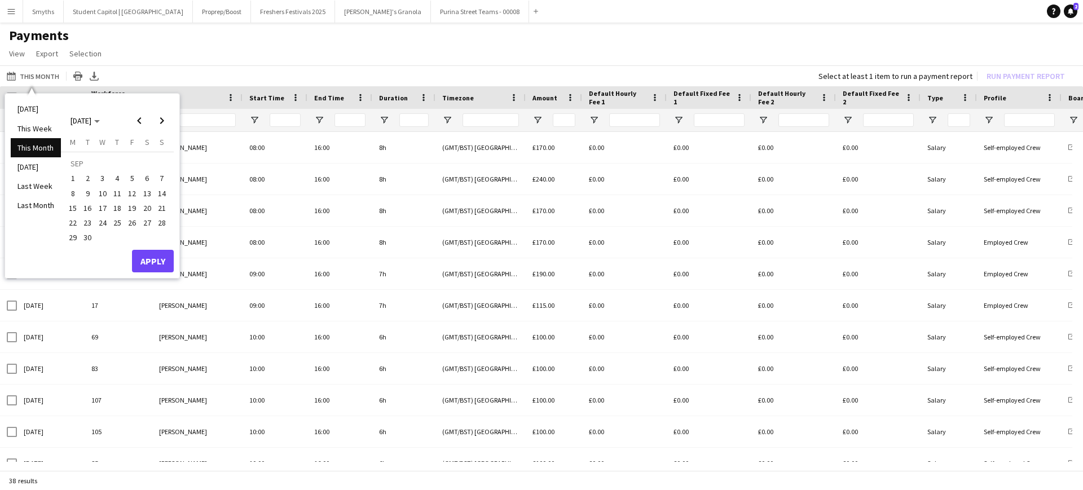
click at [78, 175] on span "1" at bounding box center [73, 178] width 14 height 14
click at [167, 120] on span "Next month" at bounding box center [162, 120] width 23 height 23
click at [128, 178] on span "3" at bounding box center [132, 178] width 14 height 14
click at [151, 262] on button "Apply" at bounding box center [153, 261] width 42 height 23
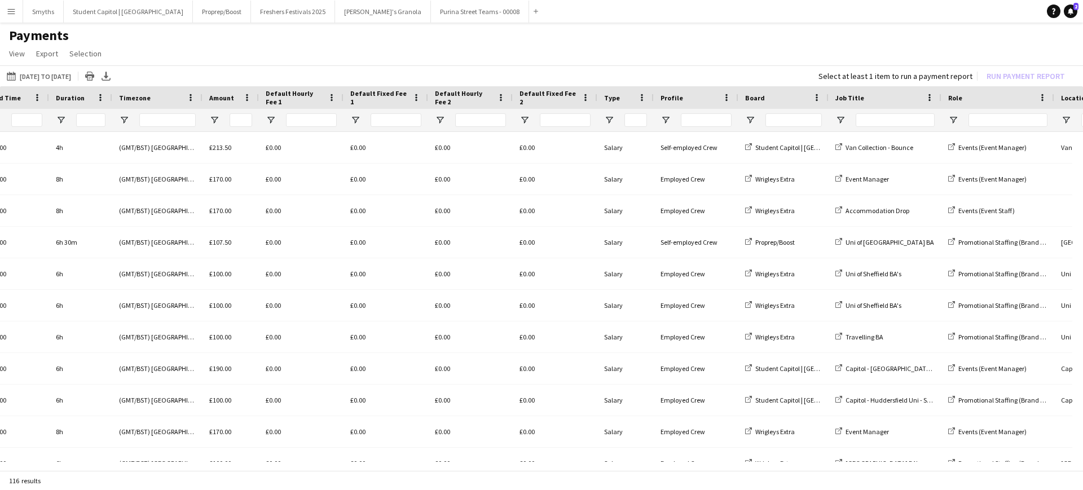
scroll to position [0, 340]
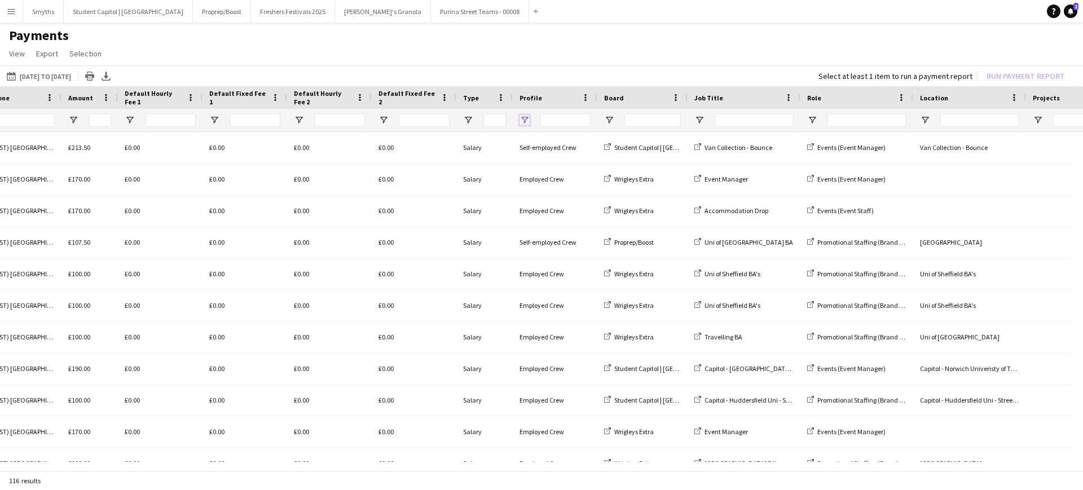
click at [523, 116] on span "Open Filter Menu" at bounding box center [524, 120] width 10 height 10
type input "**********"
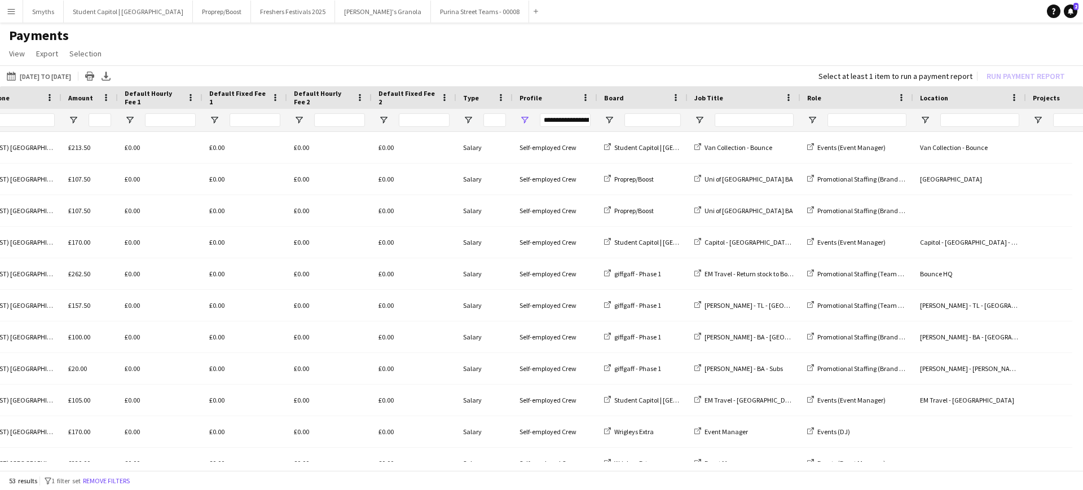
click at [604, 46] on app-page-menu "View Customise view Customise filters Reset Filters Reset View Reset All Export…" at bounding box center [541, 54] width 1083 height 21
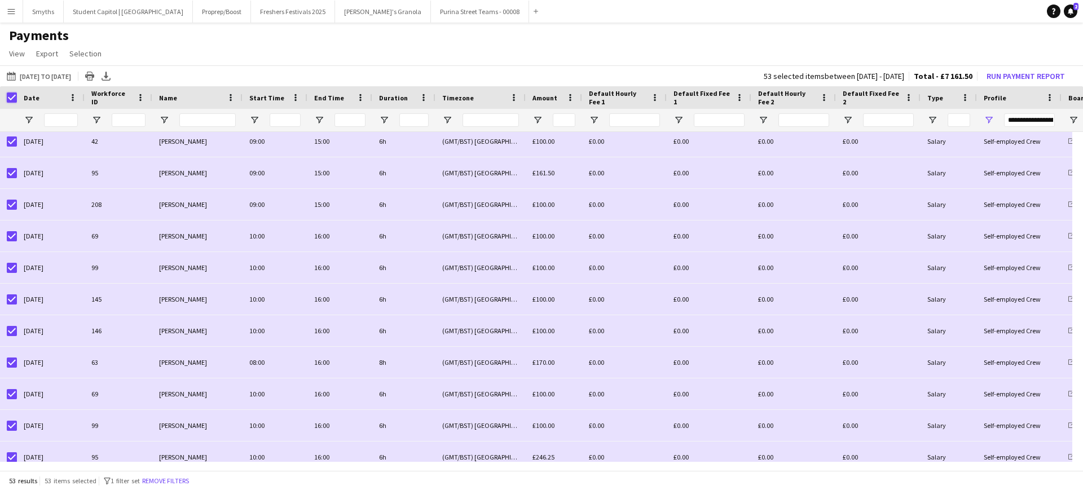
scroll to position [1344, 0]
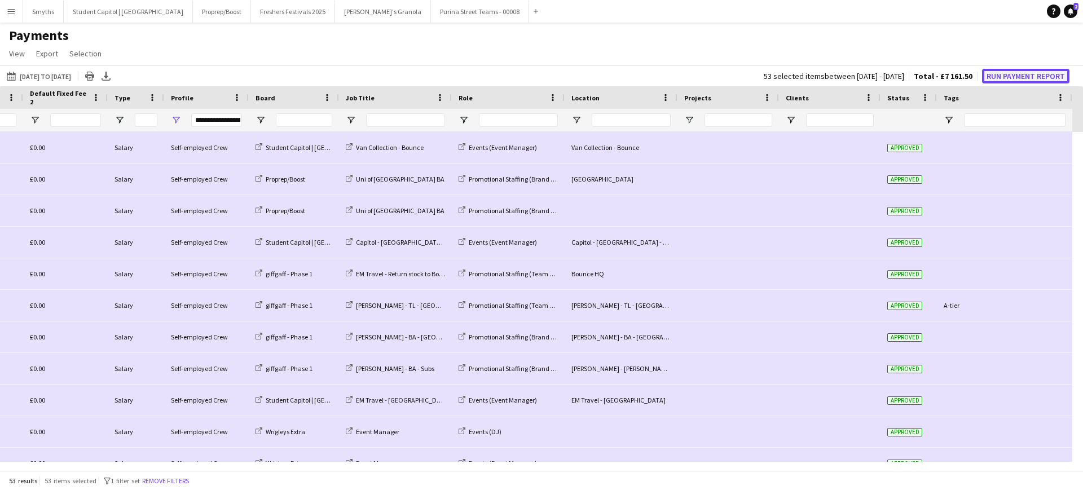
click at [1002, 77] on button "Run Payment Report" at bounding box center [1025, 76] width 87 height 15
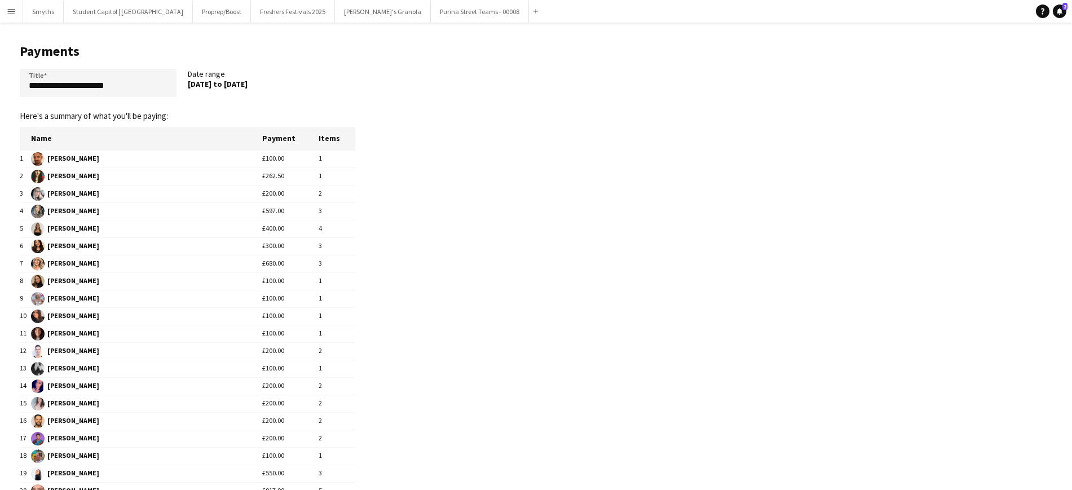
scroll to position [217, 0]
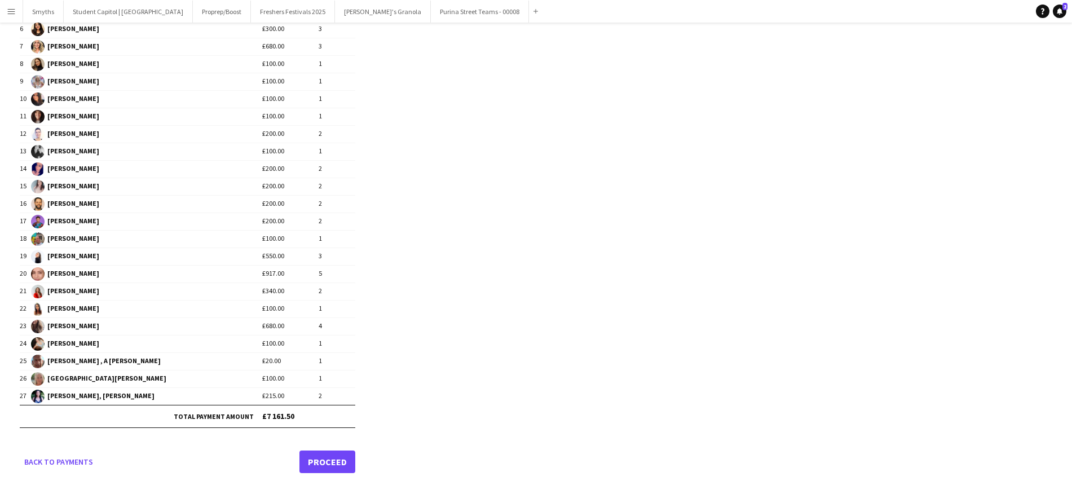
click at [326, 465] on link "Proceed" at bounding box center [327, 461] width 56 height 23
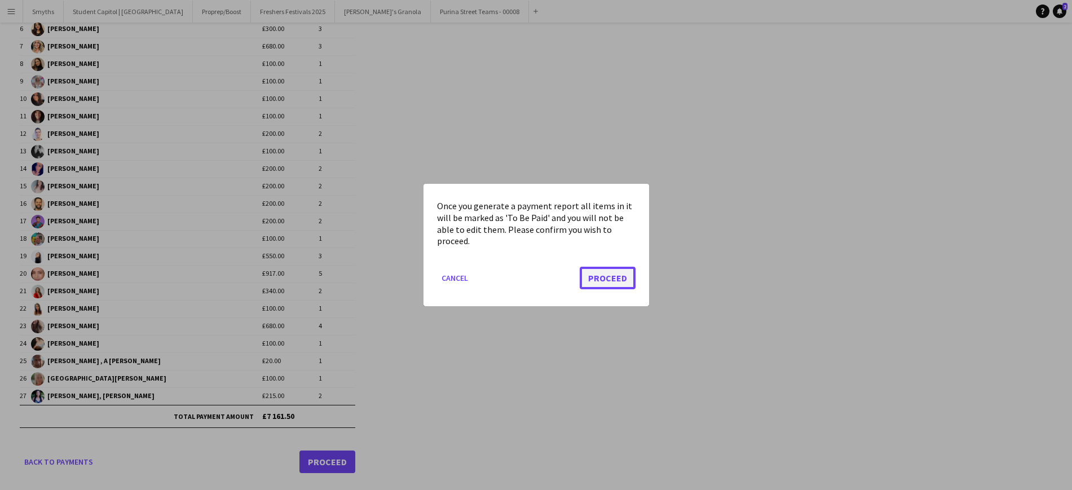
click at [600, 275] on button "Proceed" at bounding box center [608, 278] width 56 height 23
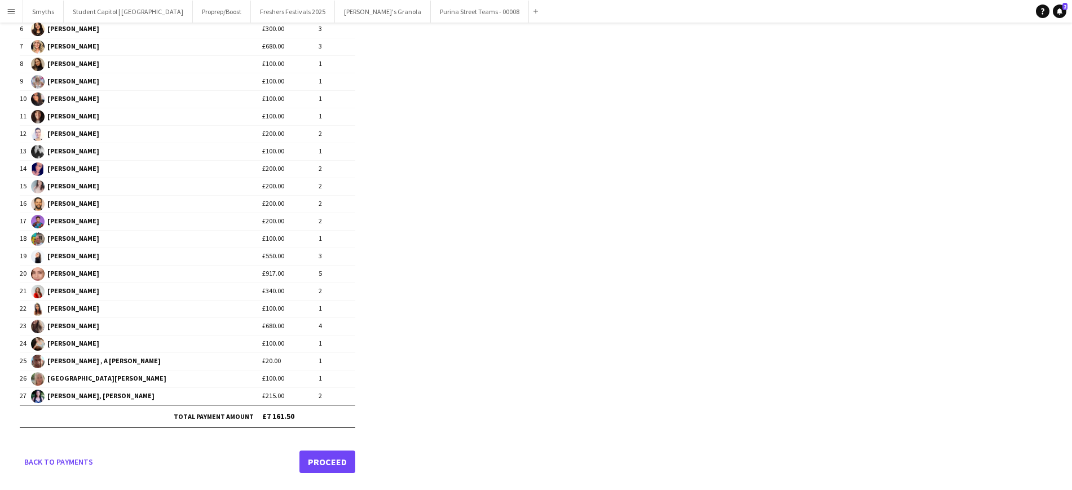
scroll to position [217, 0]
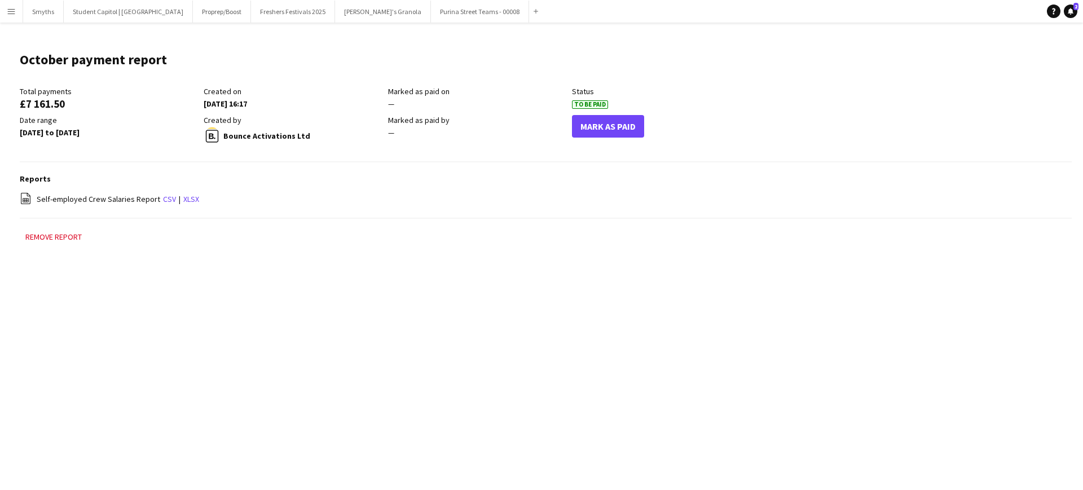
click at [12, 12] on app-icon "Menu" at bounding box center [11, 11] width 9 height 9
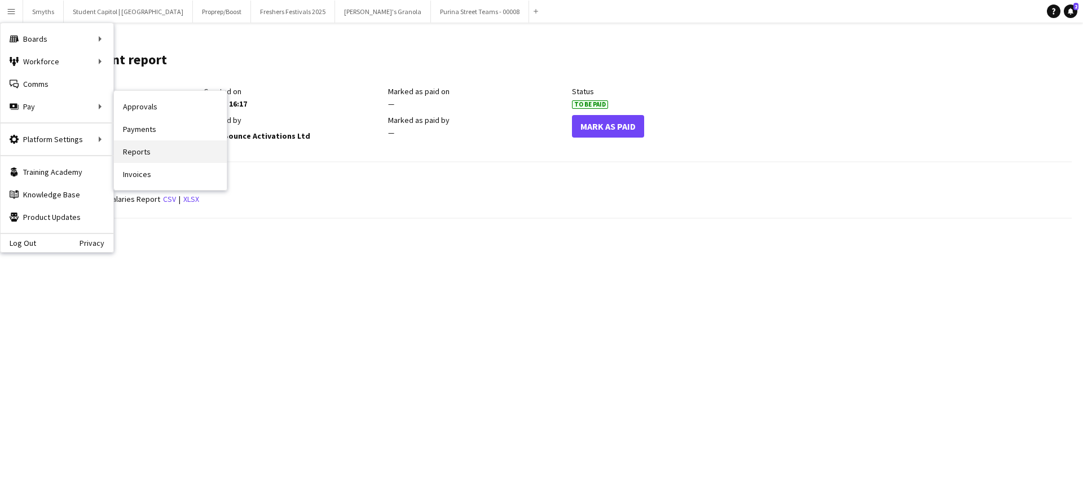
click at [157, 144] on link "Reports" at bounding box center [170, 151] width 113 height 23
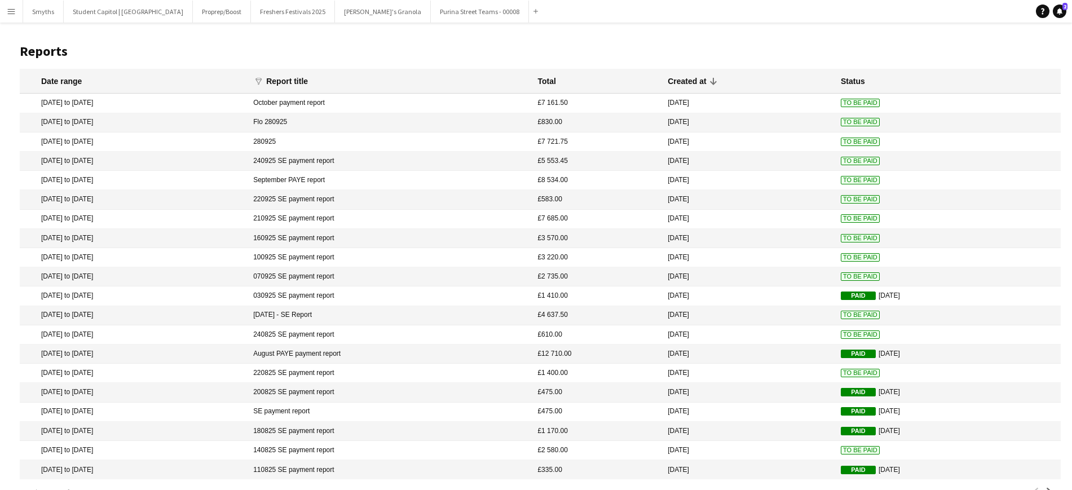
drag, startPoint x: 157, startPoint y: 144, endPoint x: 478, endPoint y: 61, distance: 331.3
click at [478, 61] on header "Reports" at bounding box center [540, 51] width 1041 height 35
click at [1057, 14] on icon "Notifications" at bounding box center [1059, 11] width 7 height 7
